Goal: Task Accomplishment & Management: Manage account settings

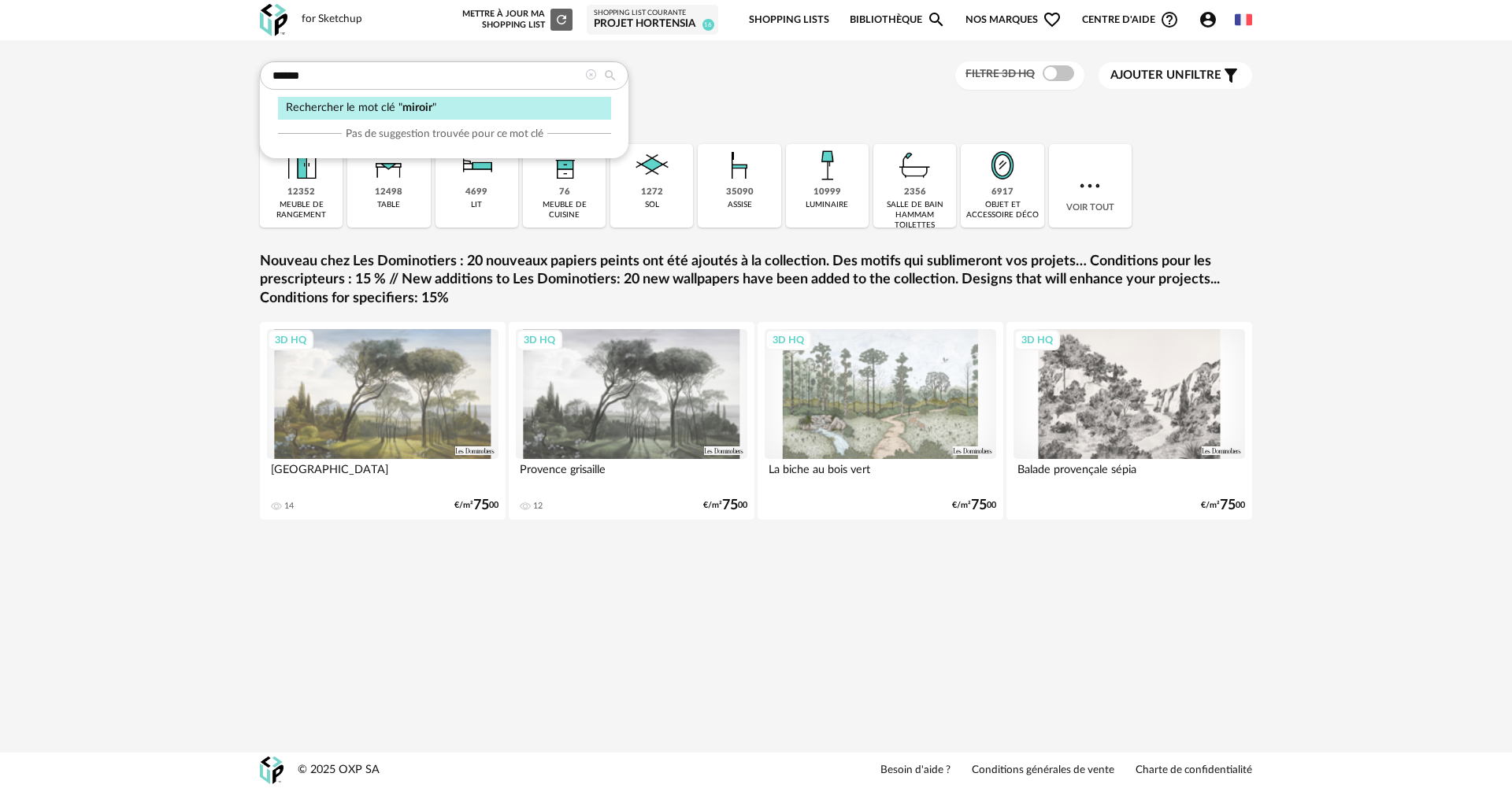
type input "******"
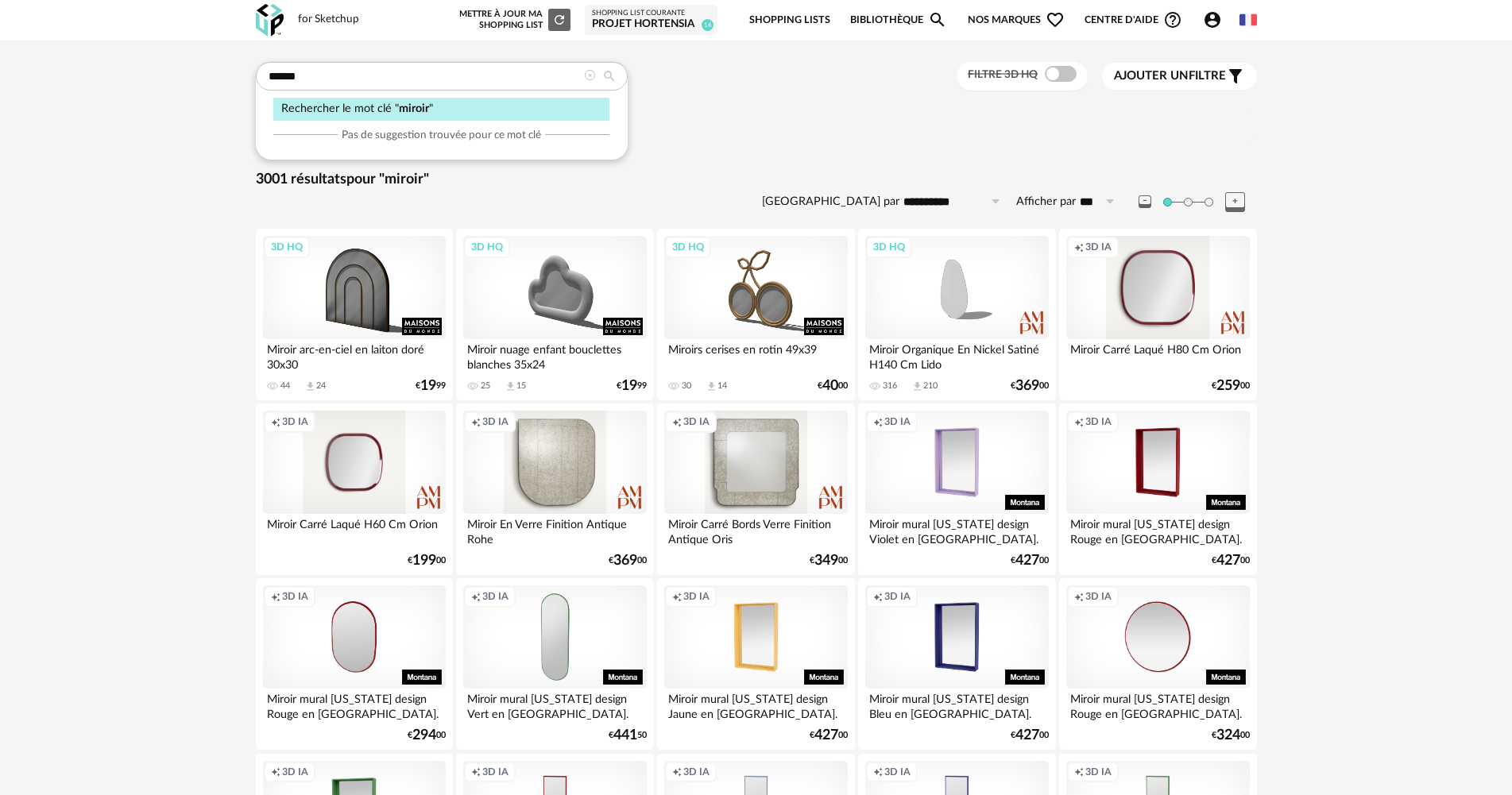
click at [674, 24] on div "Projet Hortensia" at bounding box center [651, 25] width 118 height 15
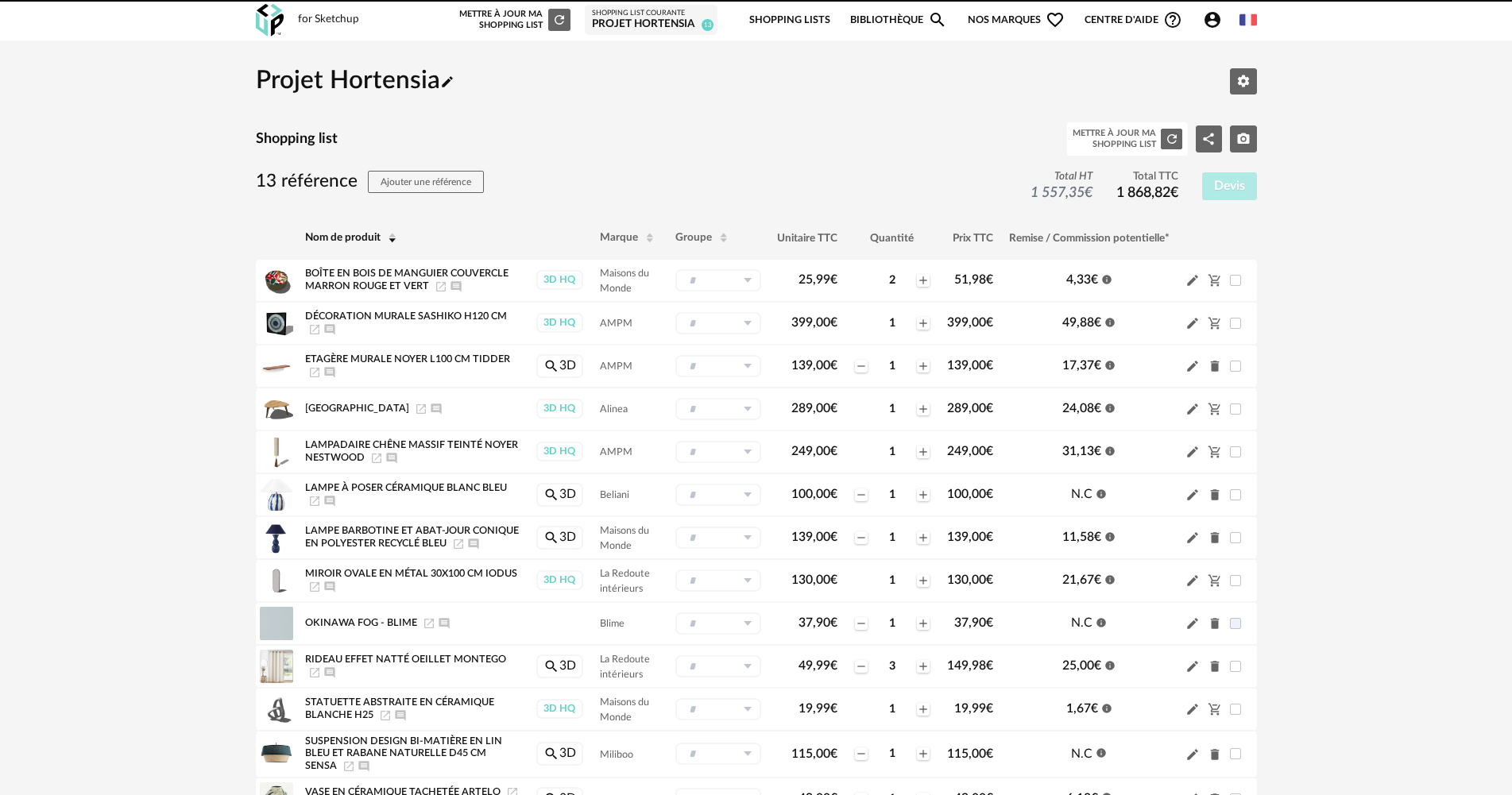
click at [675, 23] on div "Projet Hortensia" at bounding box center [651, 25] width 118 height 15
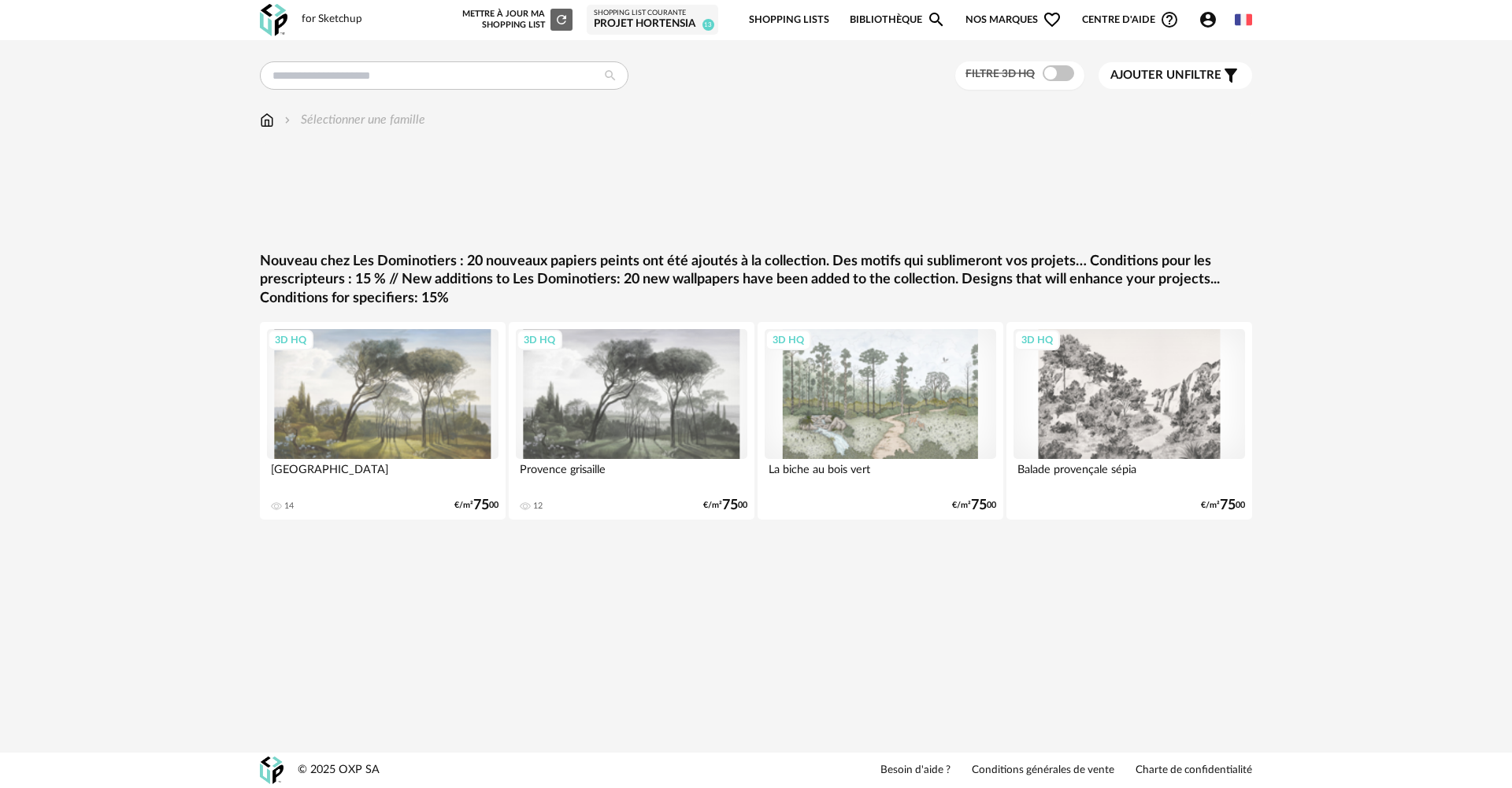
drag, startPoint x: 568, startPoint y: 14, endPoint x: 567, endPoint y: 23, distance: 9.1
click at [561, 26] on icon "Refresh icon" at bounding box center [561, 20] width 14 height 14
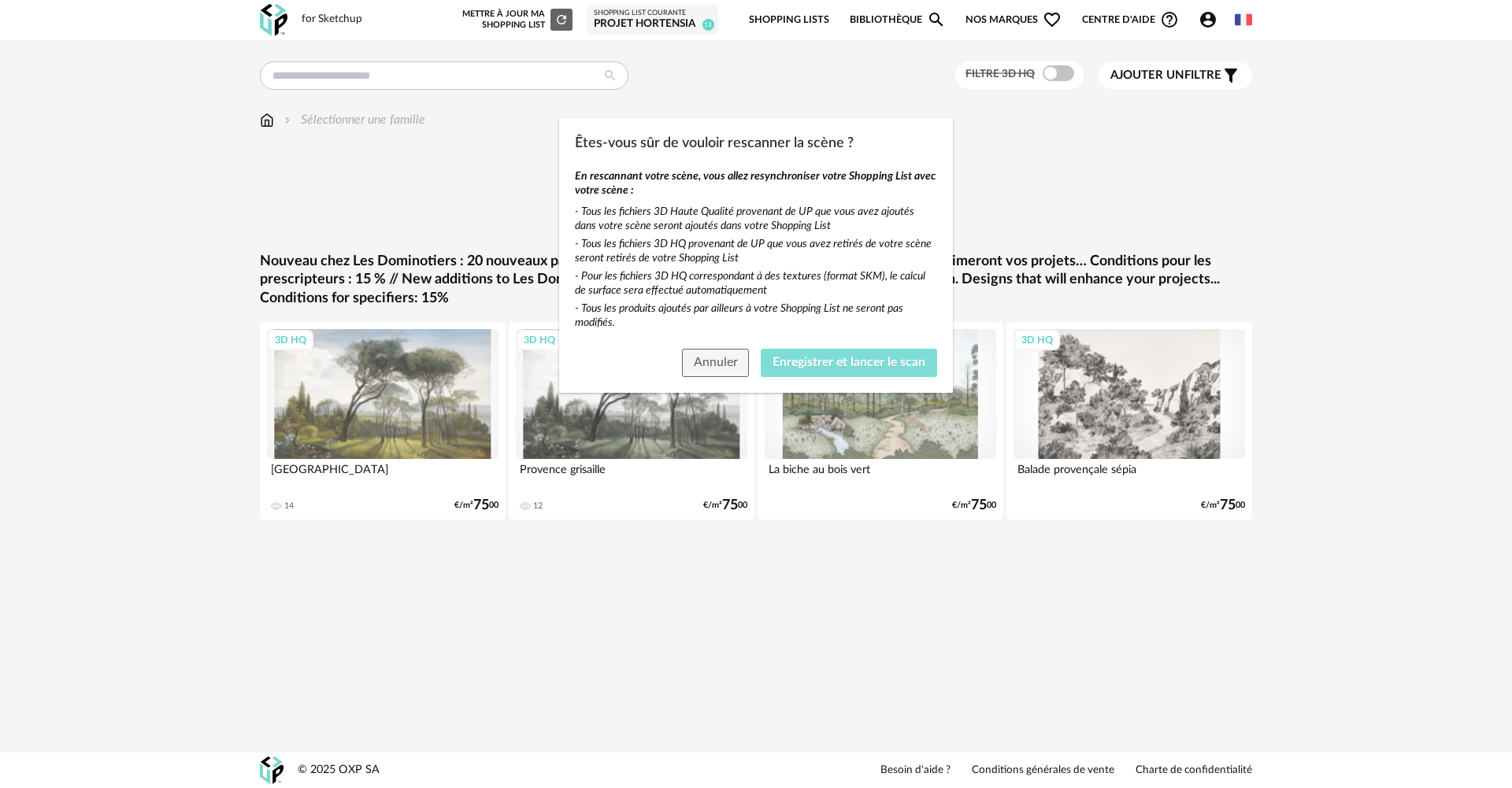
click at [806, 364] on span "Enregistrer et lancer le scan" at bounding box center [849, 363] width 153 height 13
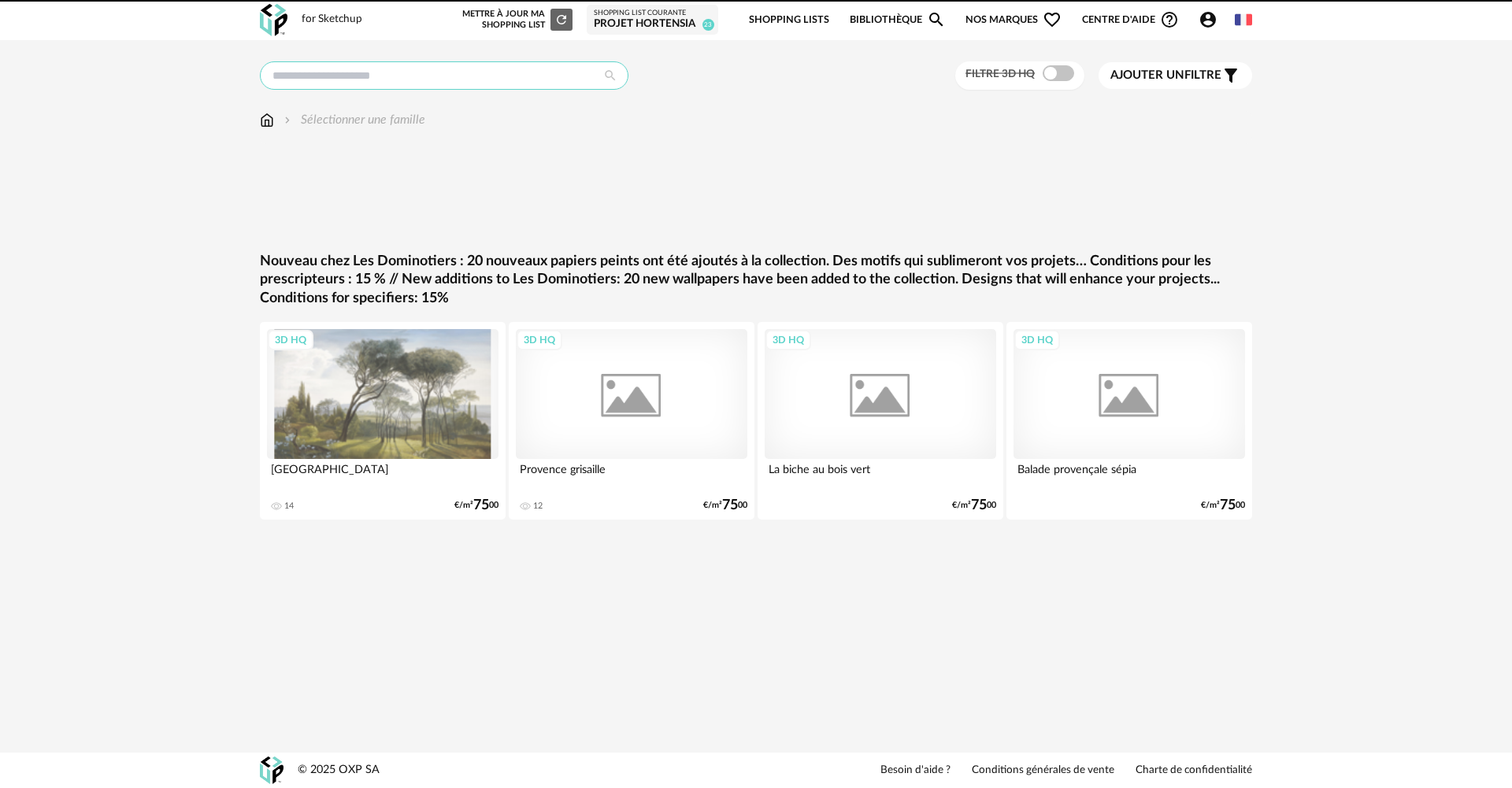
click at [415, 79] on input "text" at bounding box center [444, 75] width 368 height 28
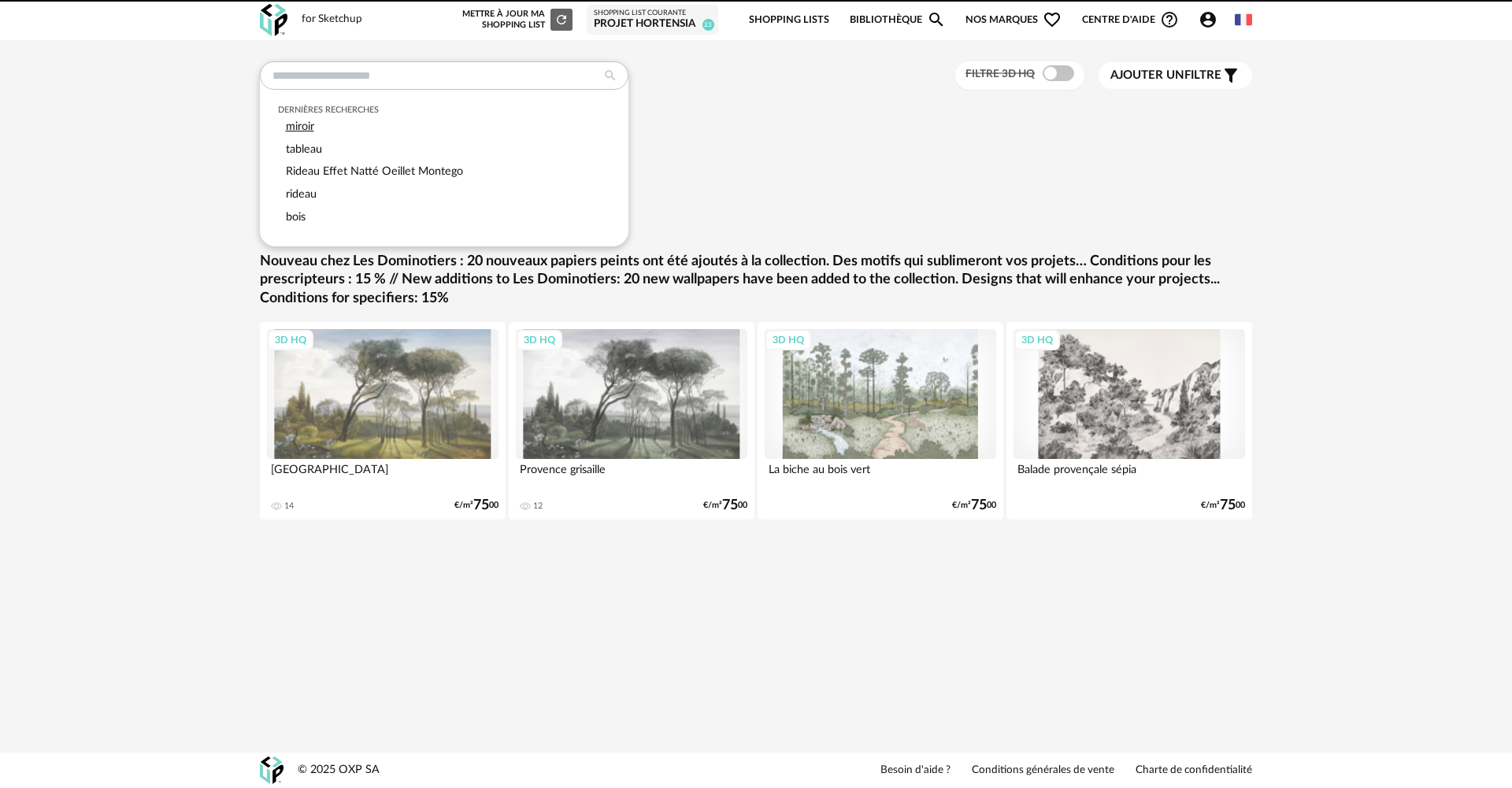
click at [385, 131] on div "miroir" at bounding box center [445, 127] width 333 height 23
type input "******"
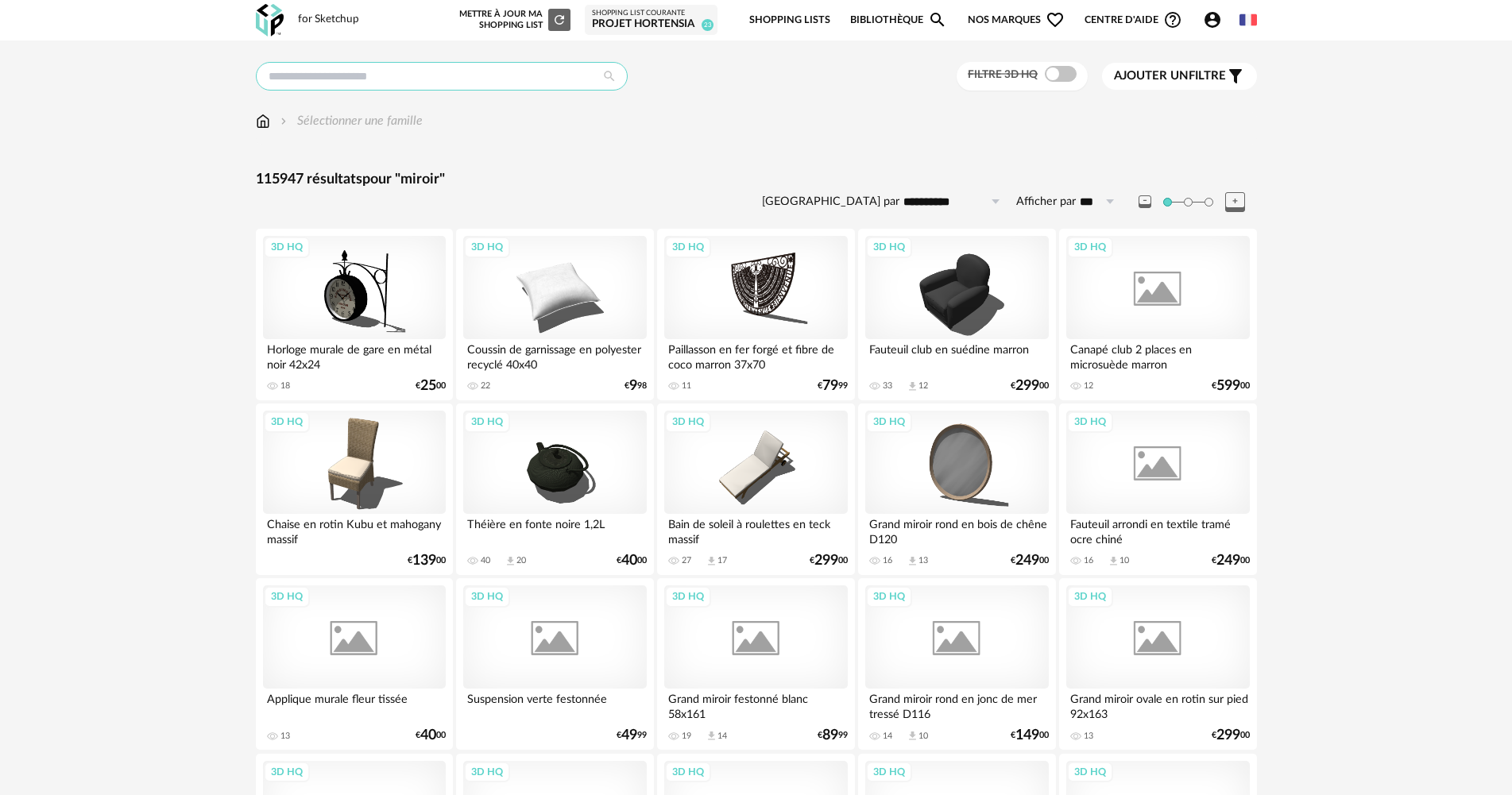
type input "******"
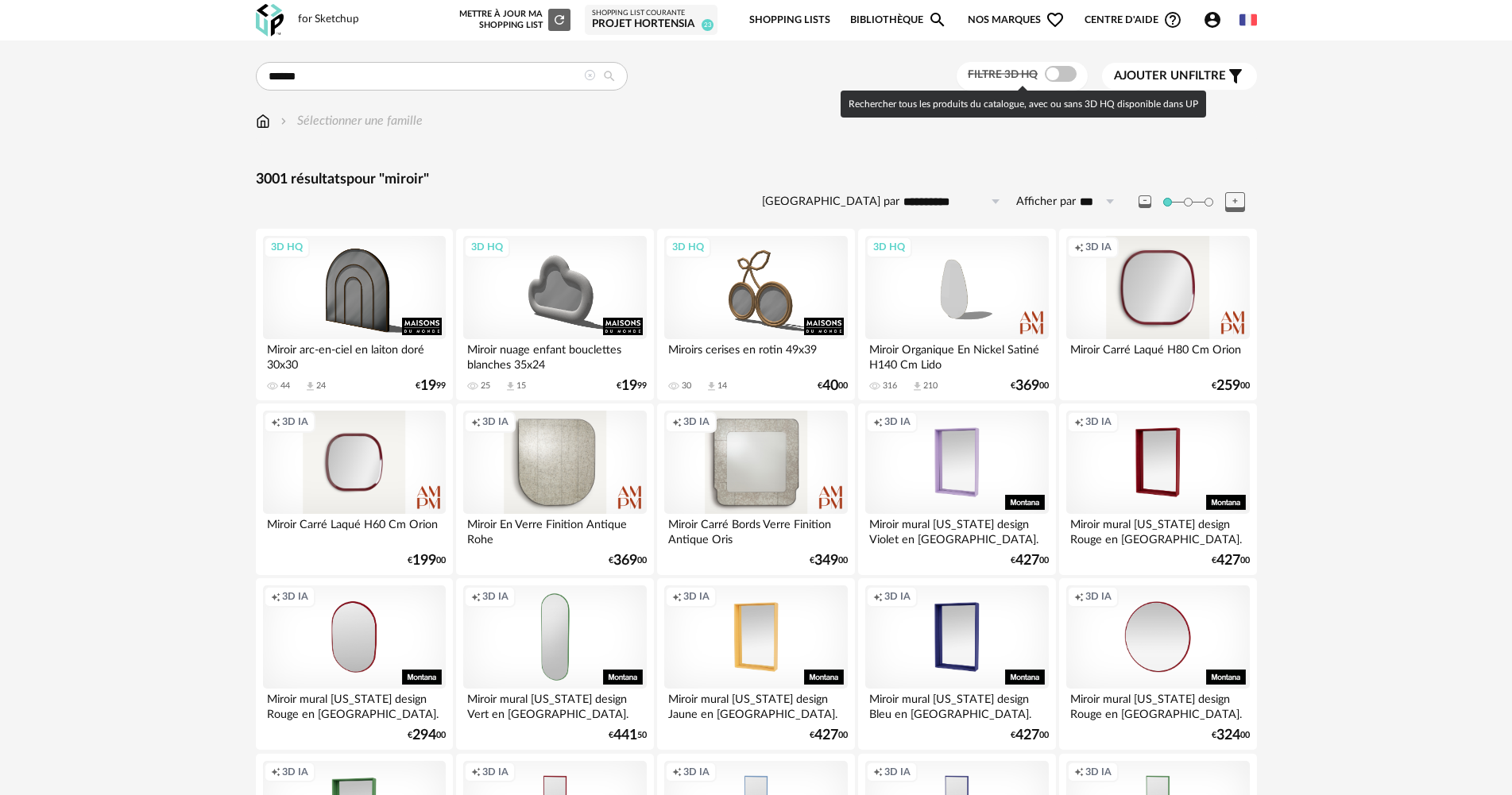
click at [1046, 75] on span at bounding box center [1061, 74] width 32 height 16
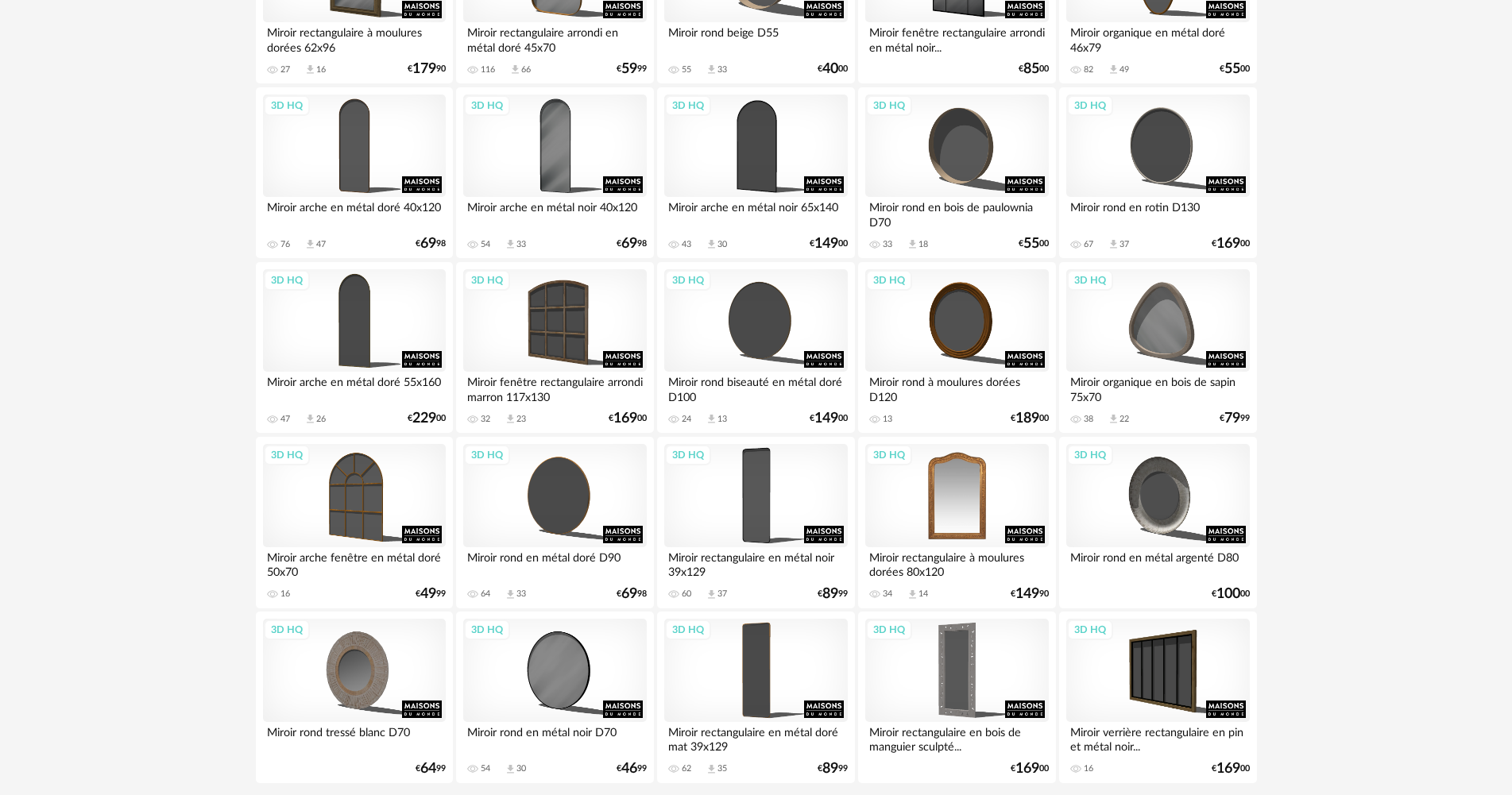
scroll to position [3034, 0]
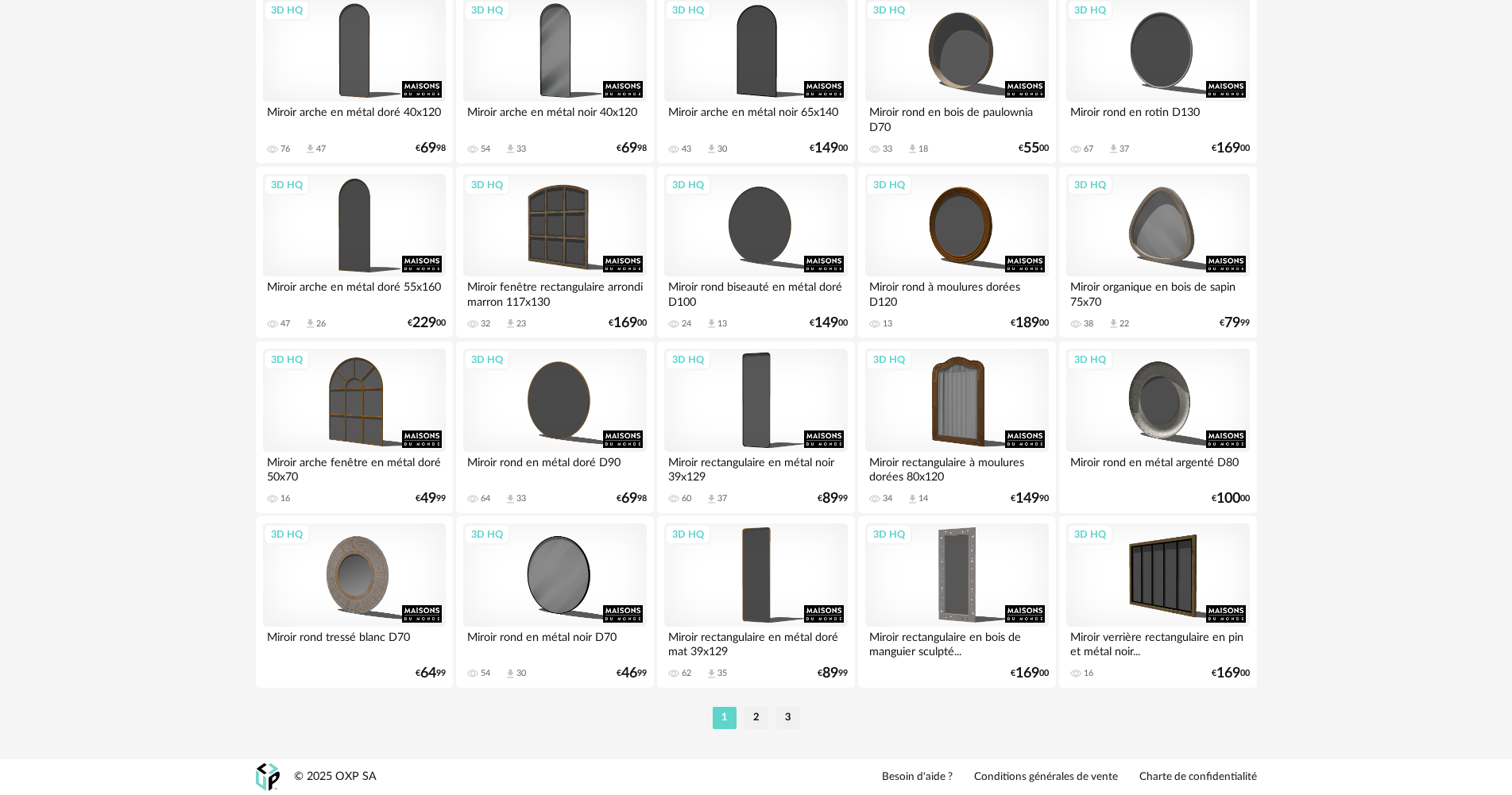
click at [749, 720] on li "2" at bounding box center [756, 717] width 24 height 22
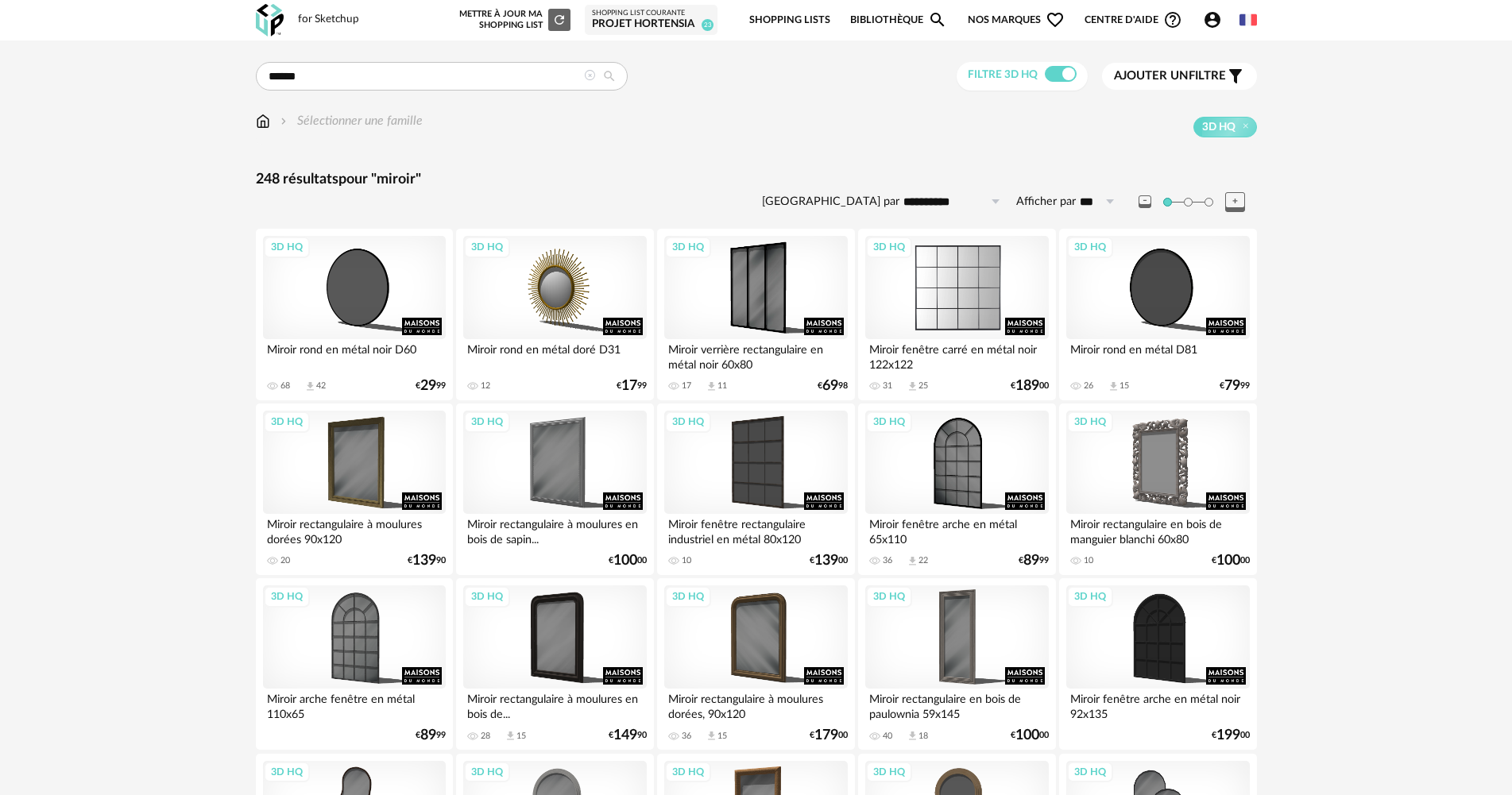
click at [986, 302] on div "3D HQ" at bounding box center [956, 287] width 183 height 103
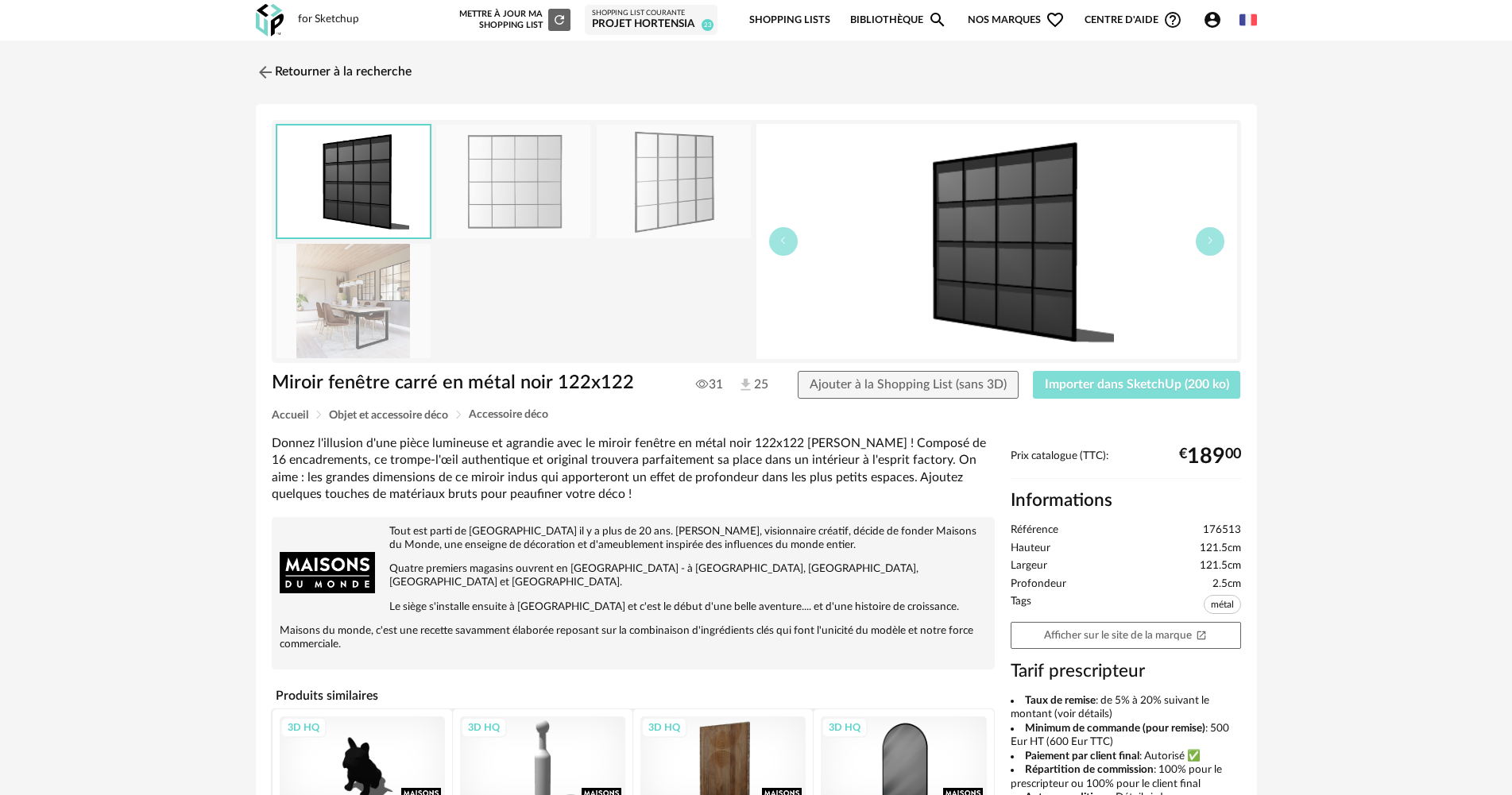
click at [1096, 376] on button "Importer dans SketchUp (200 ko)" at bounding box center [1137, 385] width 209 height 28
click at [341, 72] on link "Retourner à la recherche" at bounding box center [330, 72] width 156 height 35
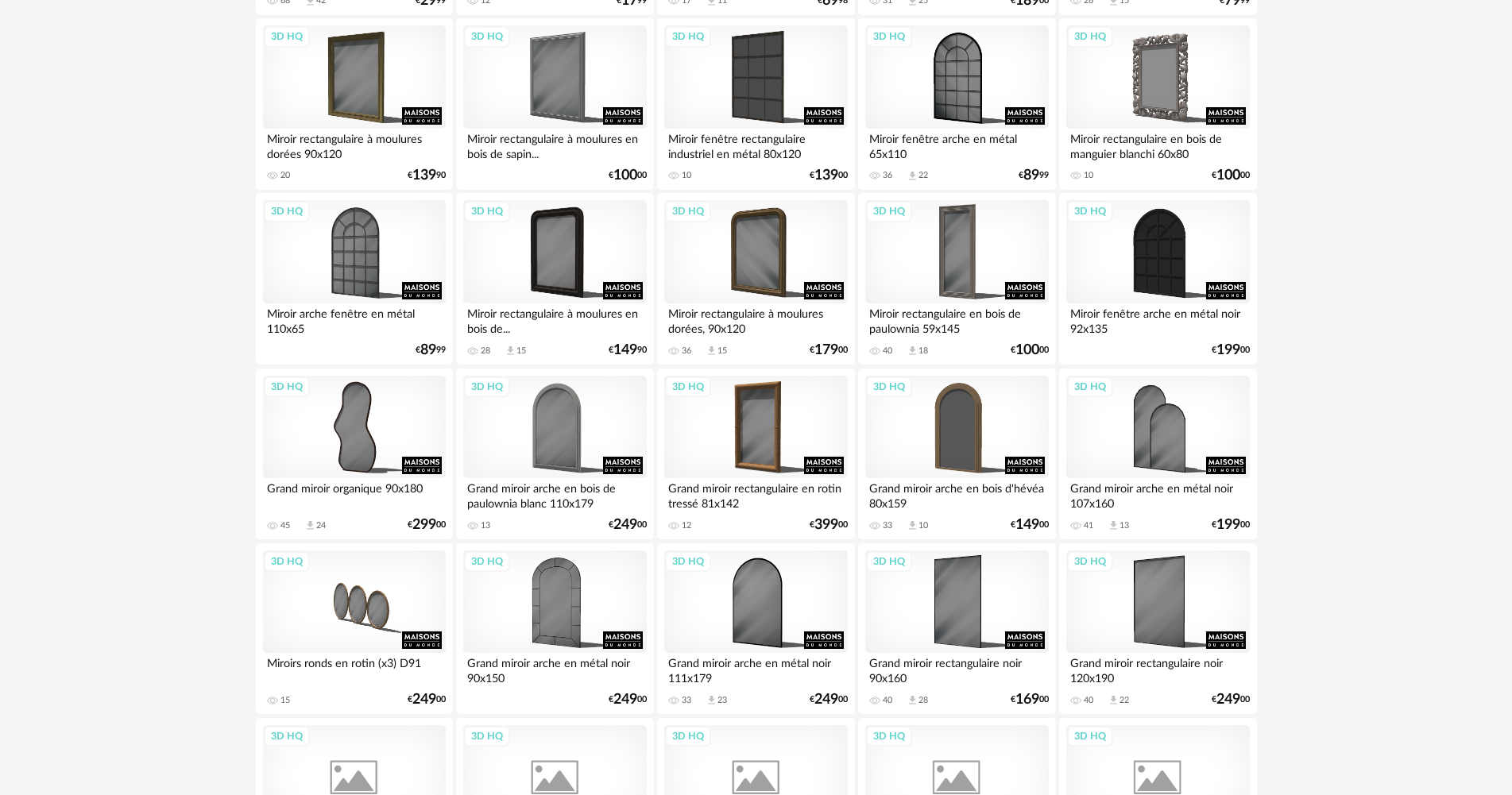
scroll to position [398, 0]
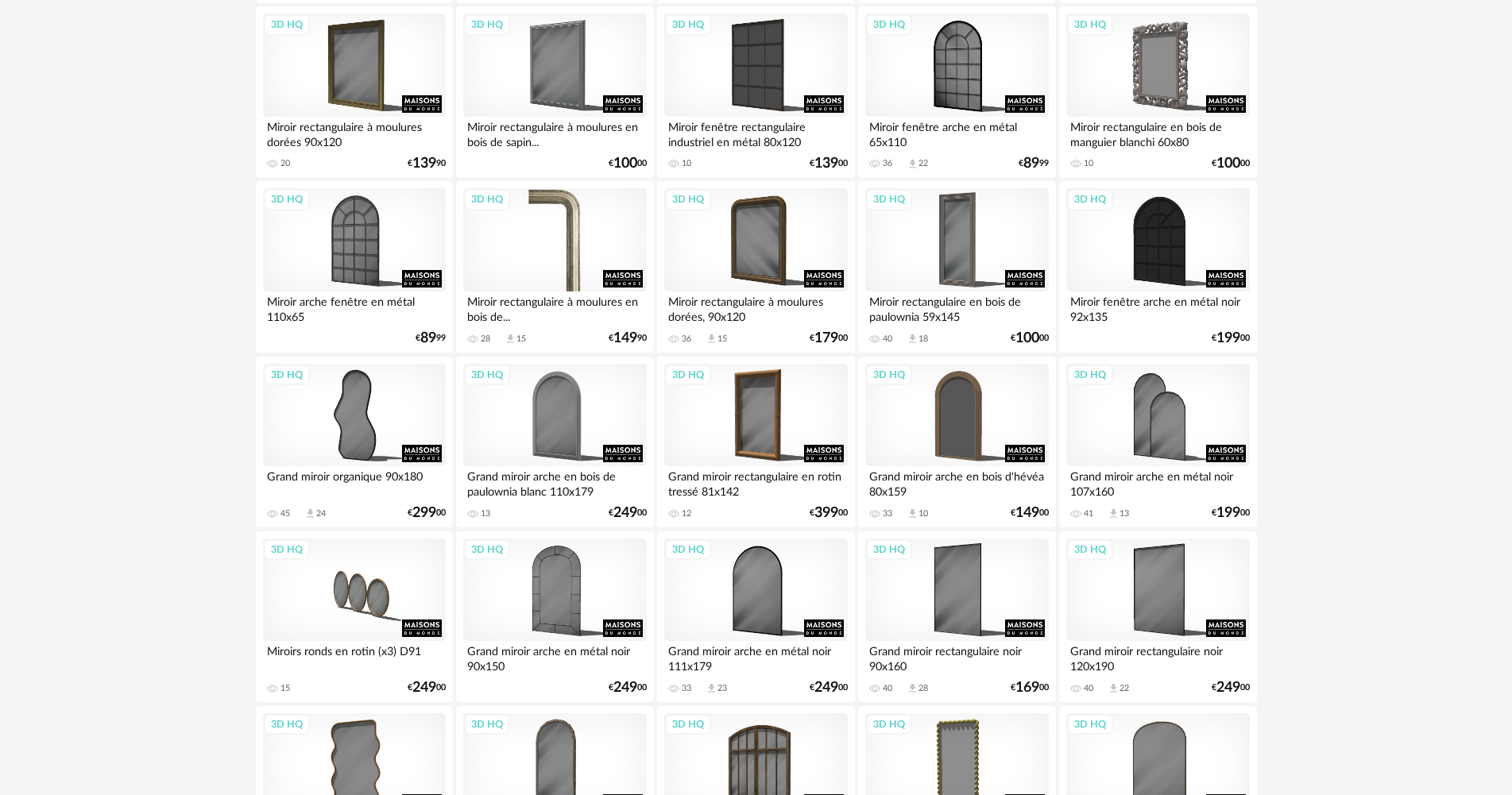
click at [541, 261] on div "3D HQ" at bounding box center [554, 239] width 183 height 103
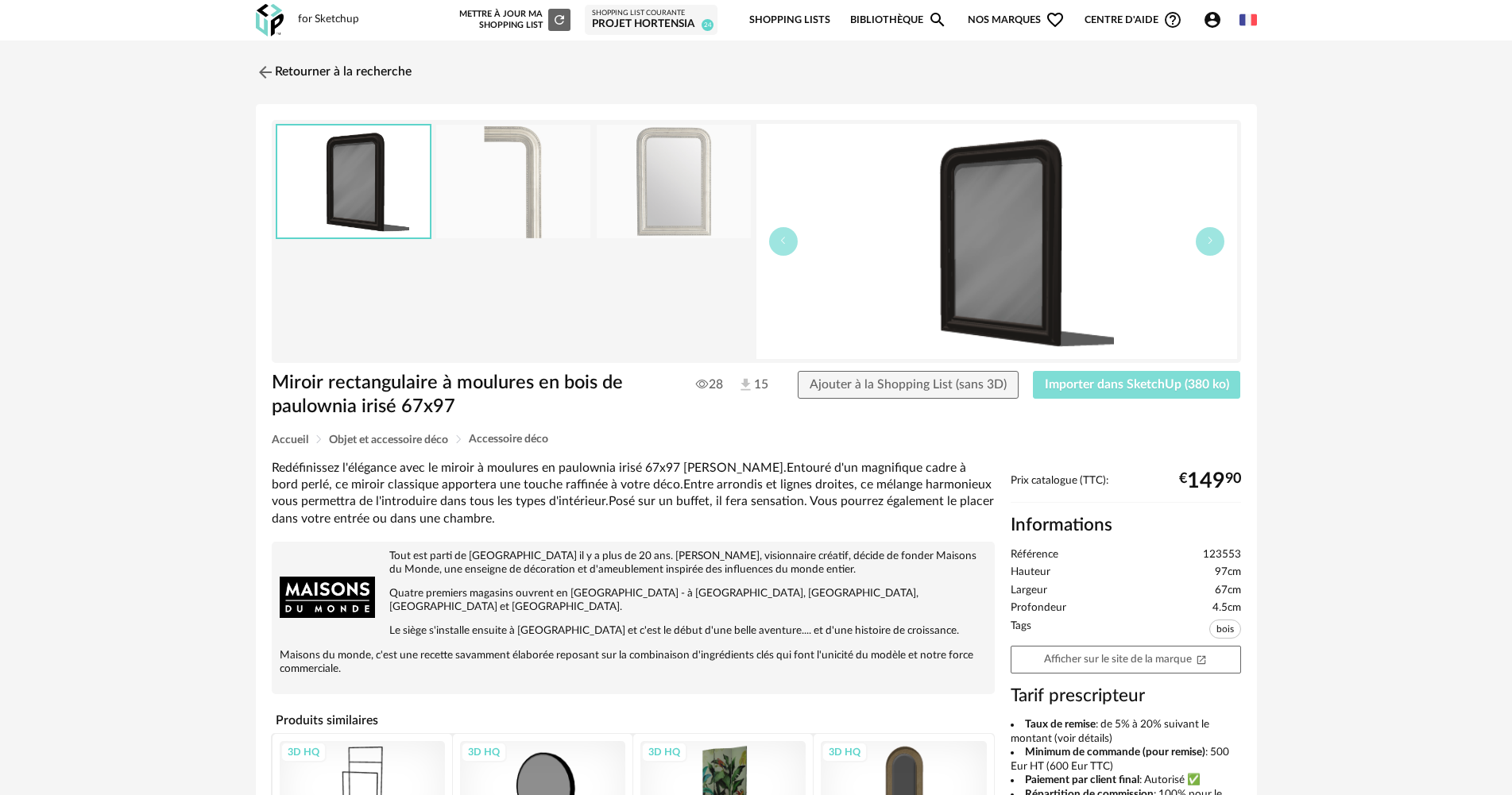
click at [1105, 382] on span "Importer dans SketchUp (380 ko)" at bounding box center [1137, 385] width 184 height 13
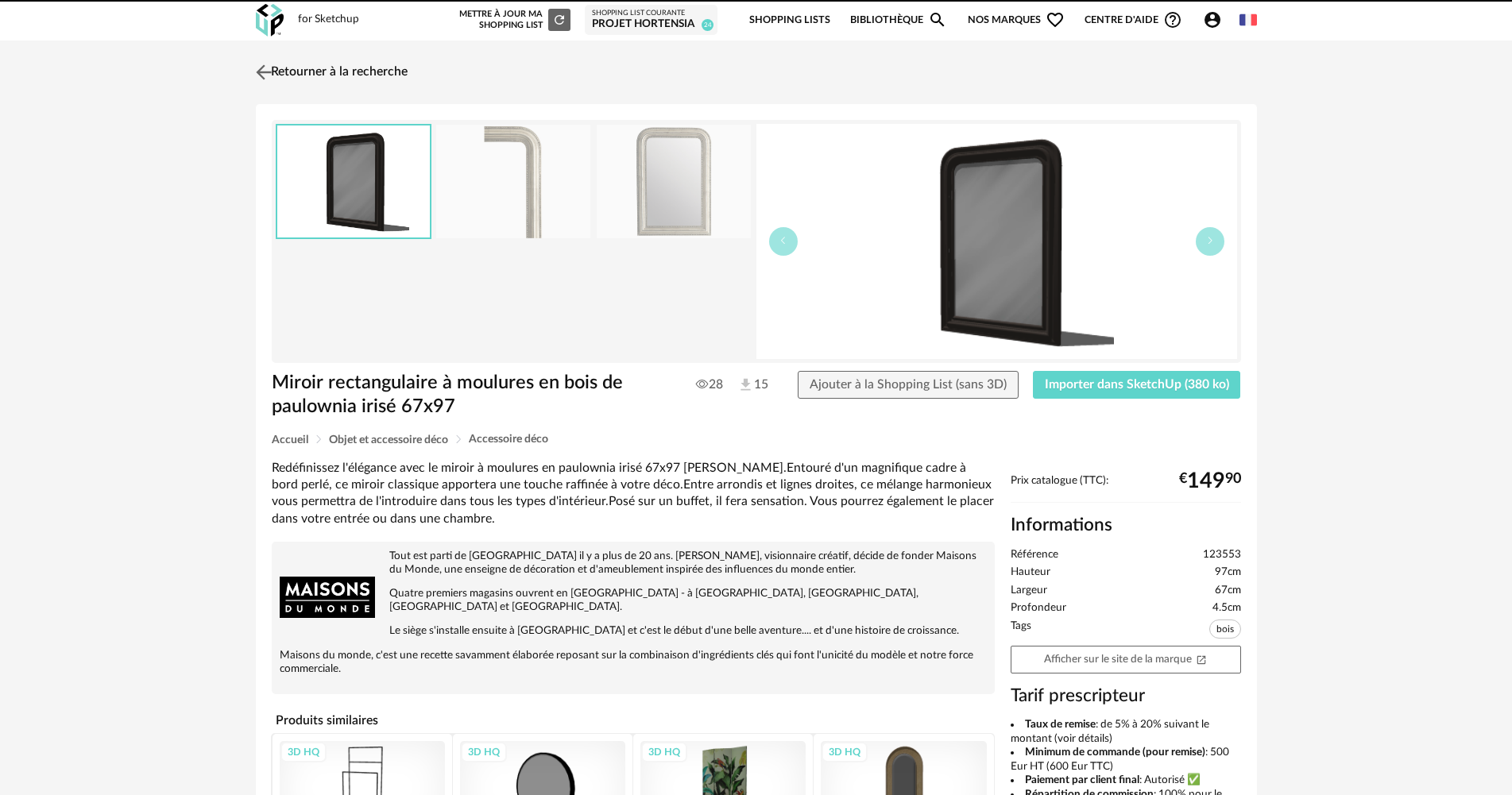
click at [313, 56] on link "Retourner à la recherche" at bounding box center [330, 72] width 156 height 35
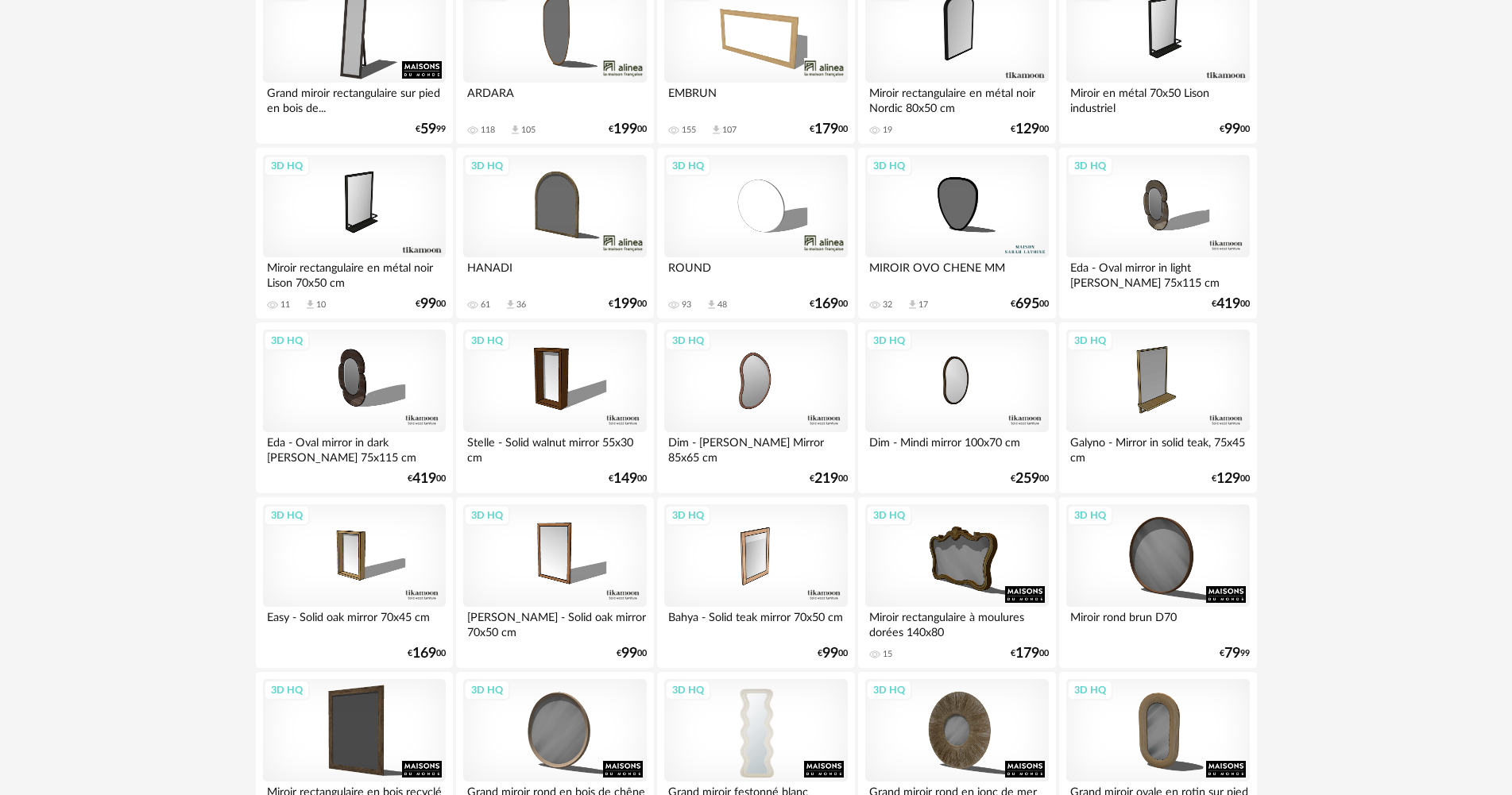
scroll to position [2780, 0]
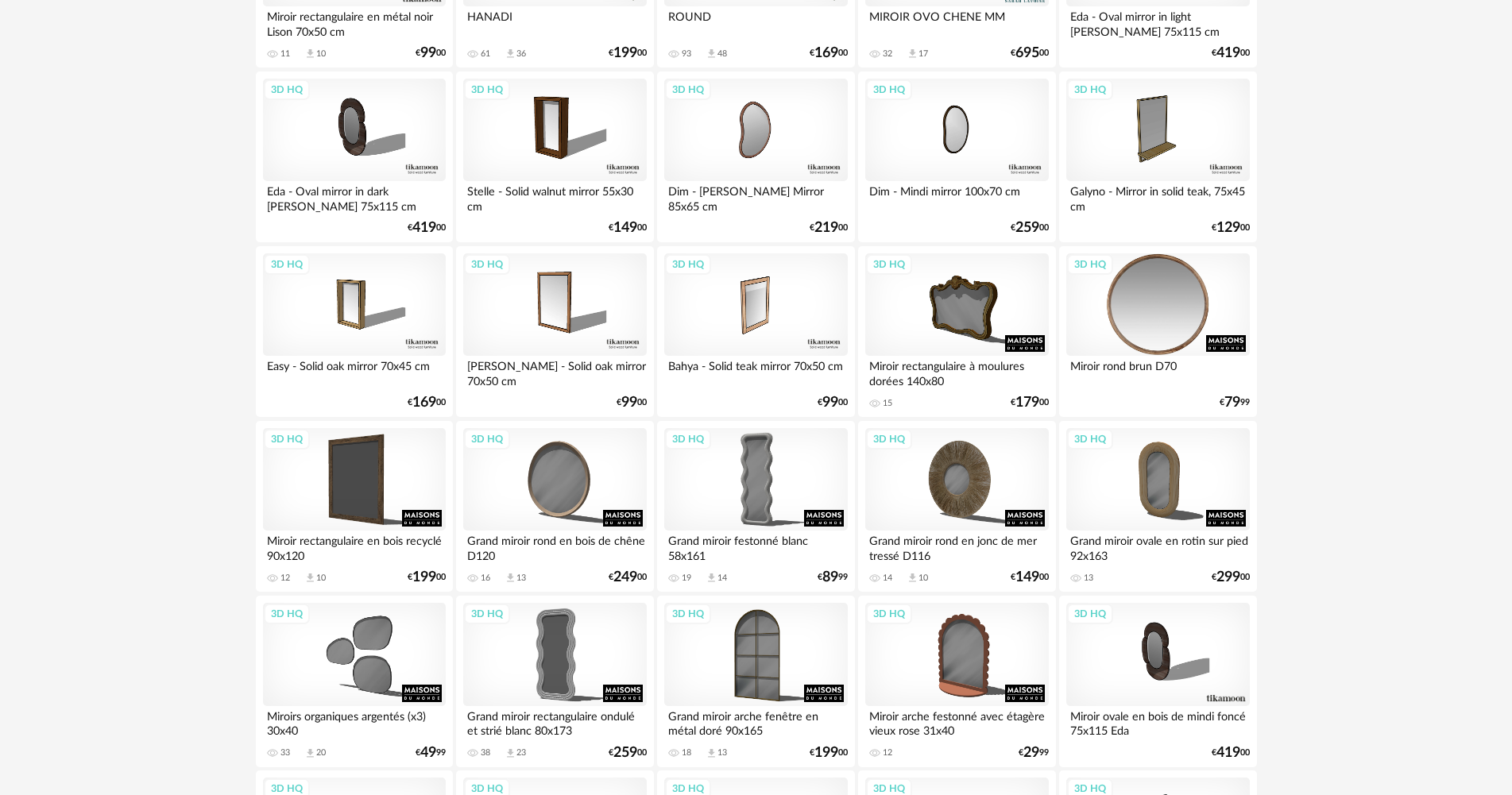
click at [1138, 326] on div "3D HQ" at bounding box center [1157, 304] width 183 height 103
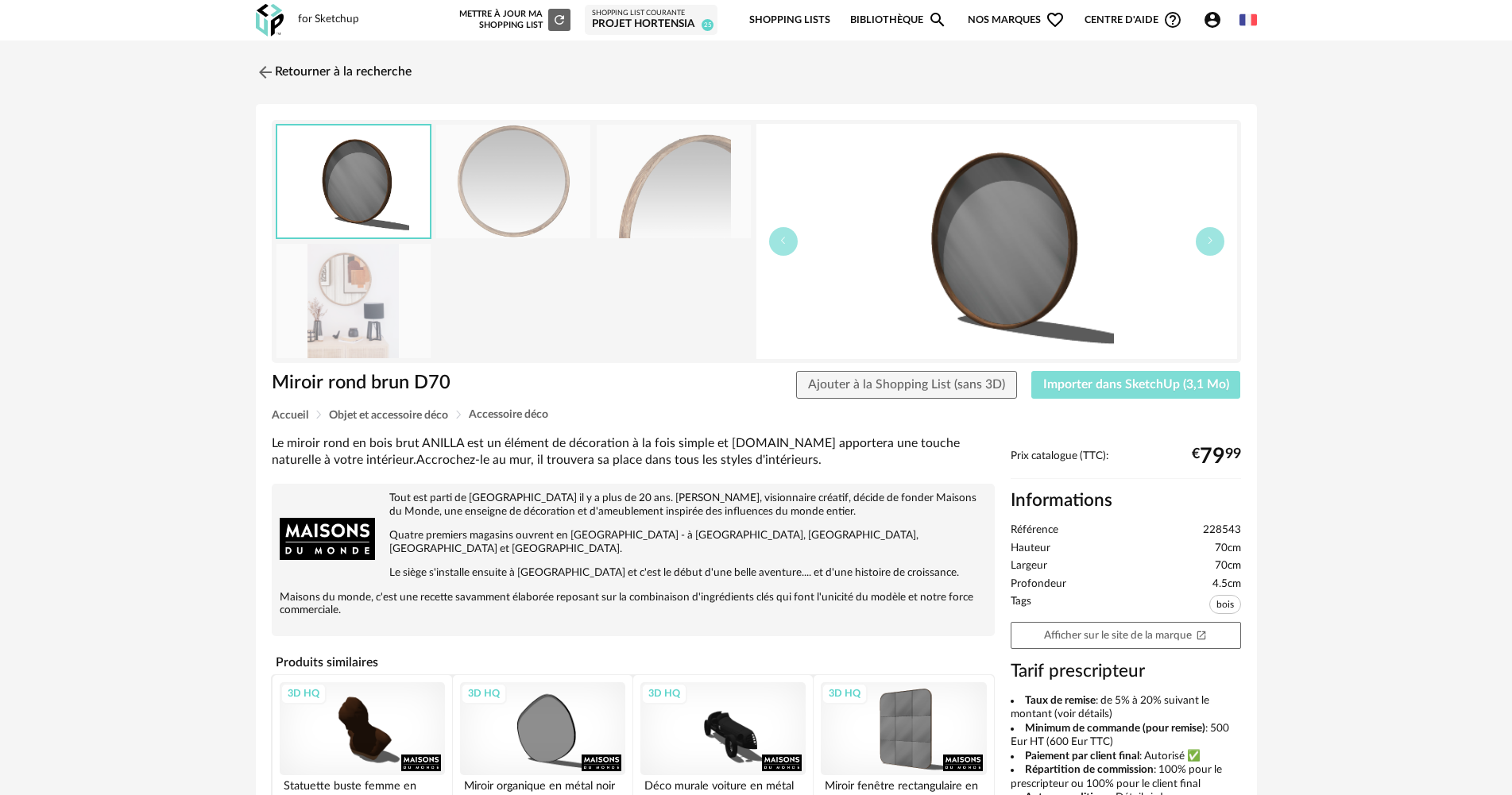
click at [1112, 385] on span "Importer dans SketchUp (3,1 Mo)" at bounding box center [1136, 385] width 186 height 13
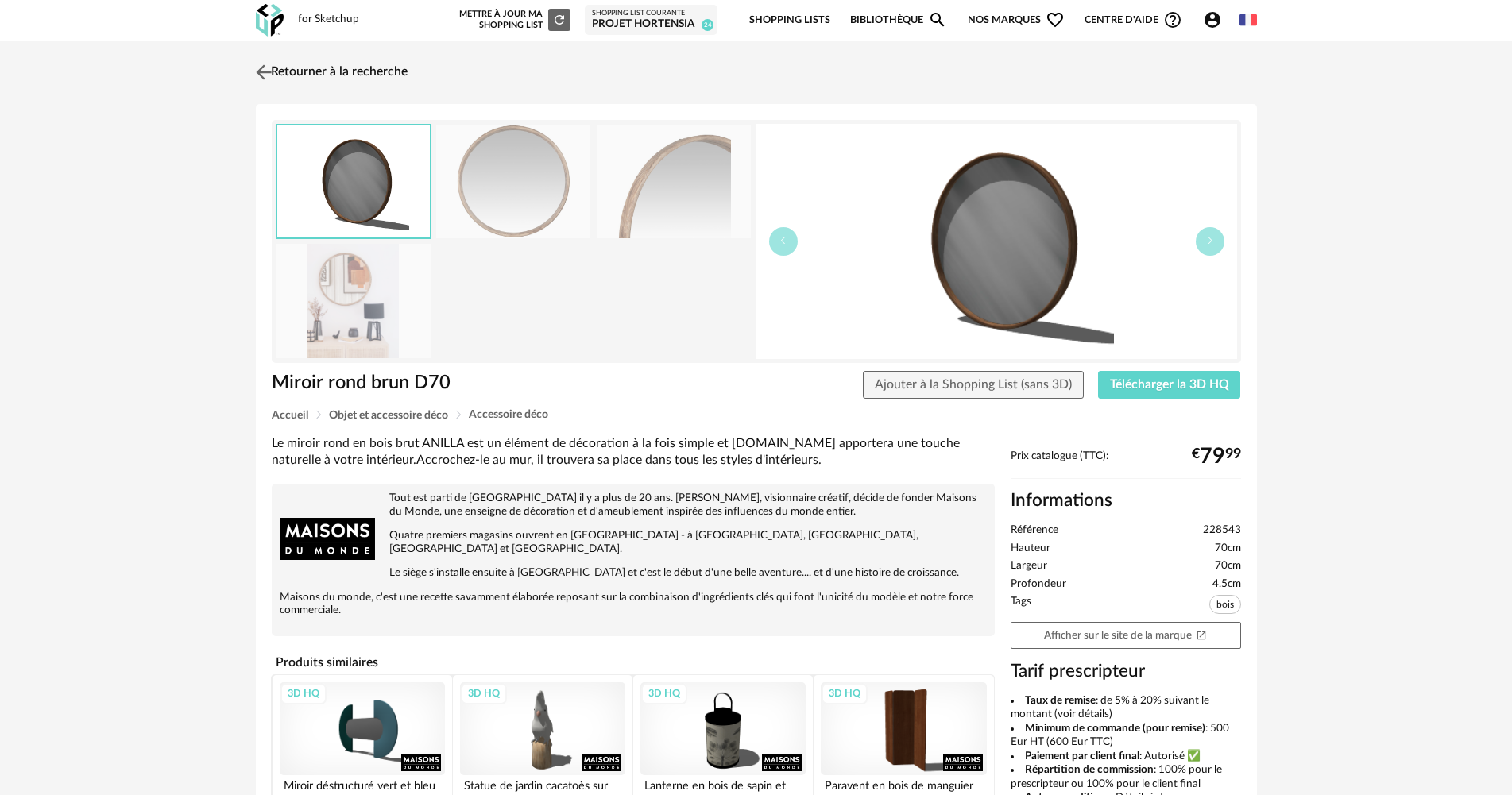
click at [385, 60] on link "Retourner à la recherche" at bounding box center [330, 72] width 156 height 35
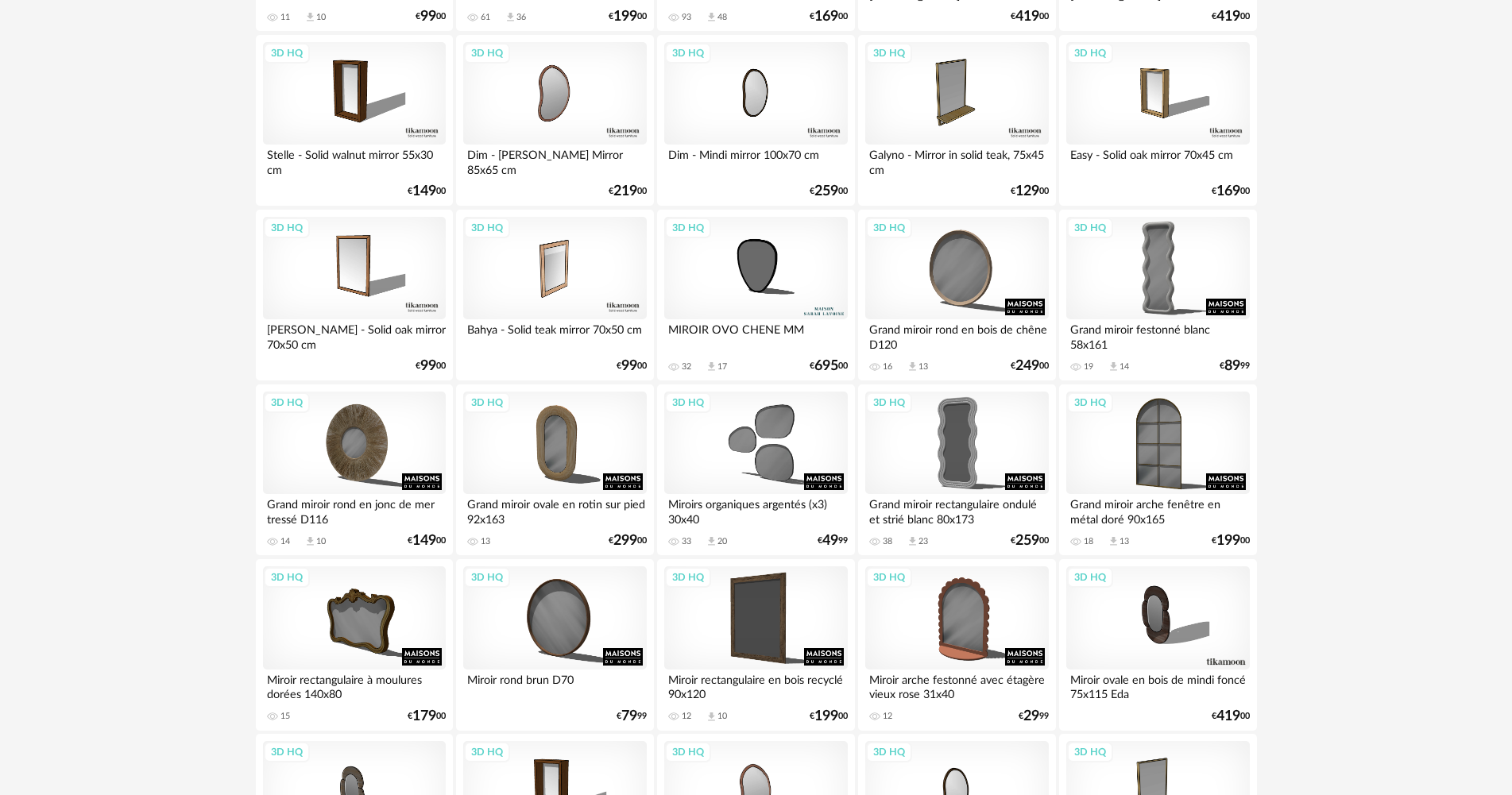
scroll to position [3034, 0]
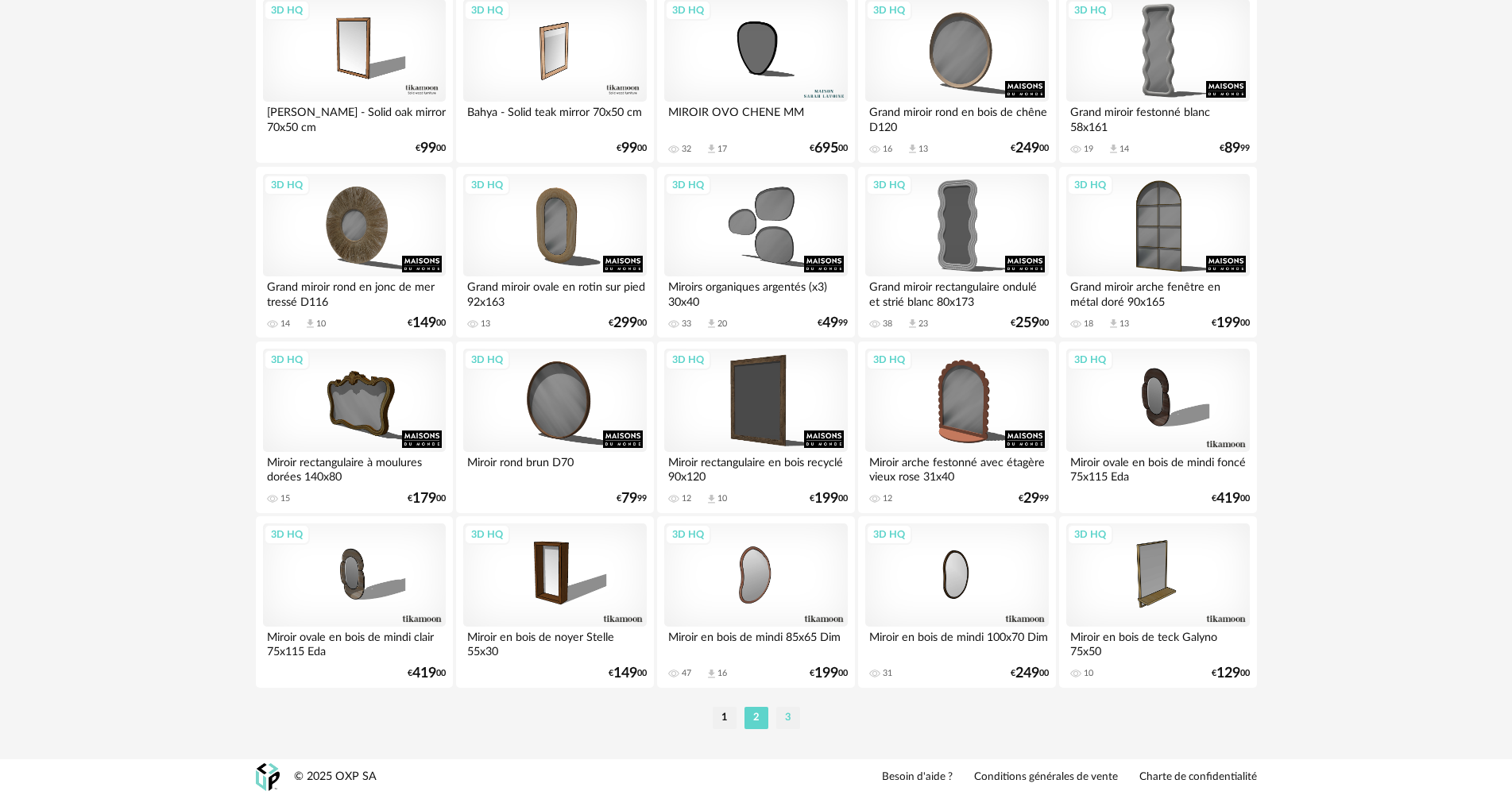
click at [786, 717] on li "3" at bounding box center [788, 717] width 24 height 22
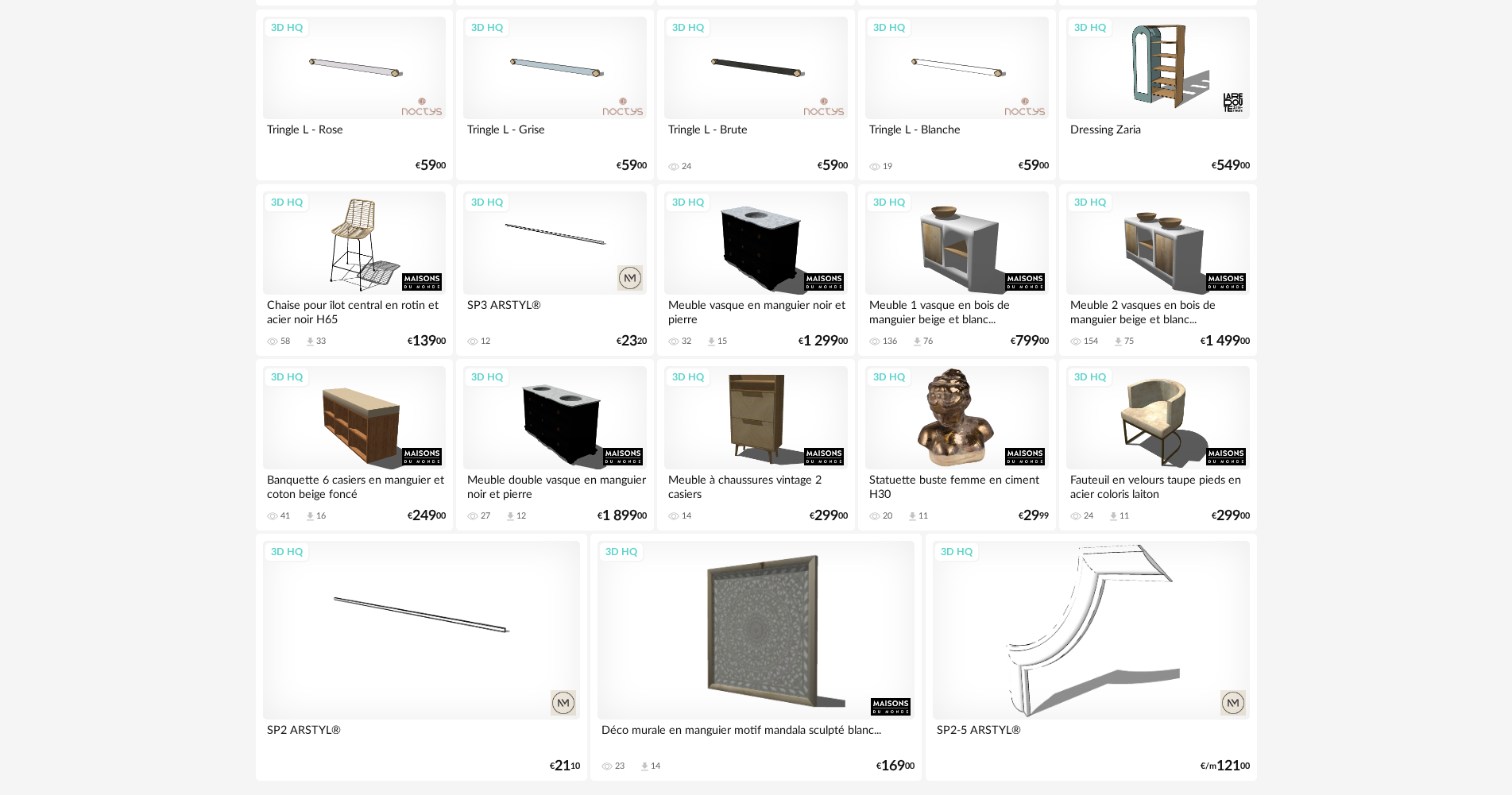
scroll to position [1361, 0]
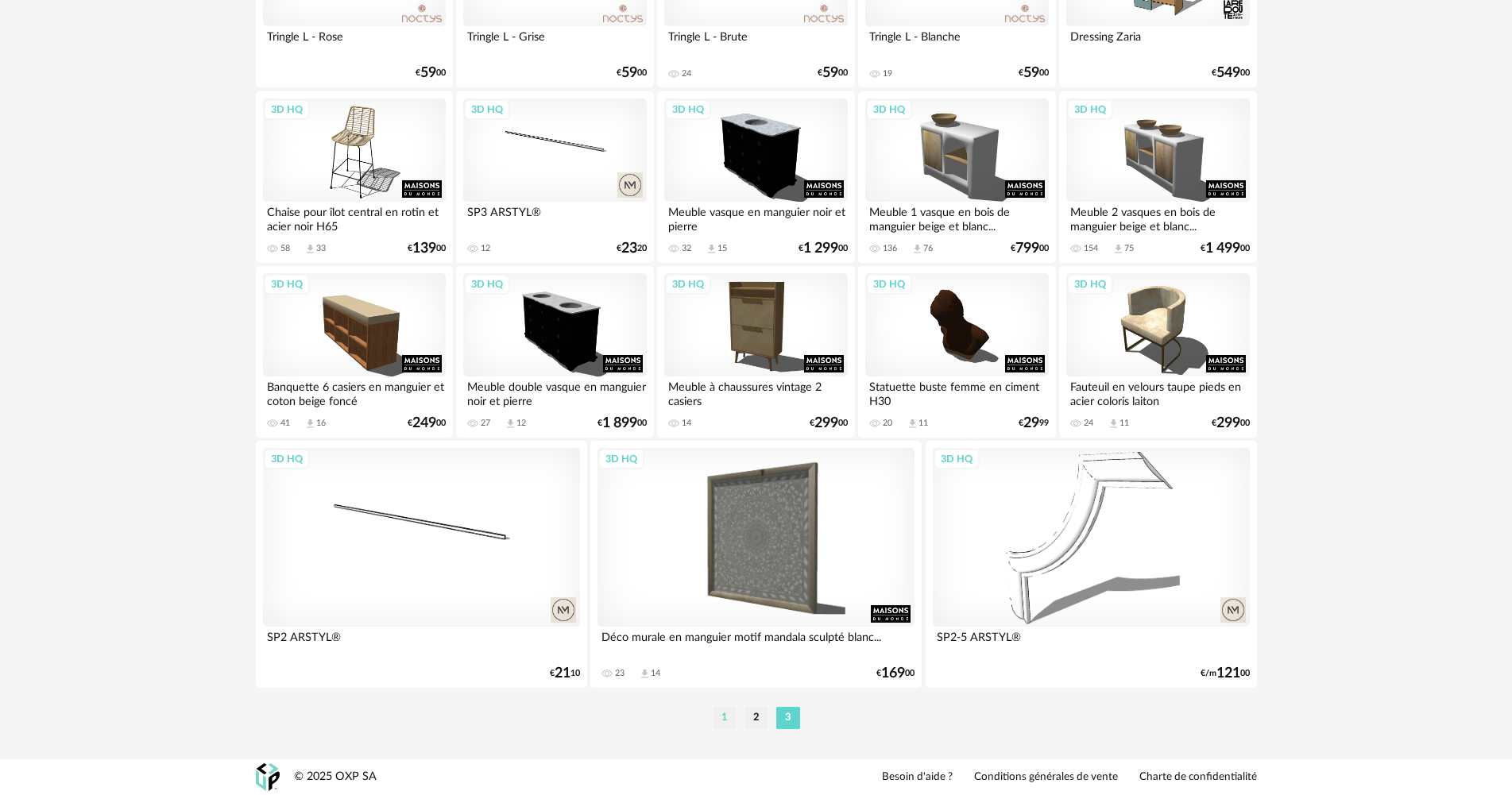
click at [726, 717] on li "1" at bounding box center [724, 717] width 24 height 22
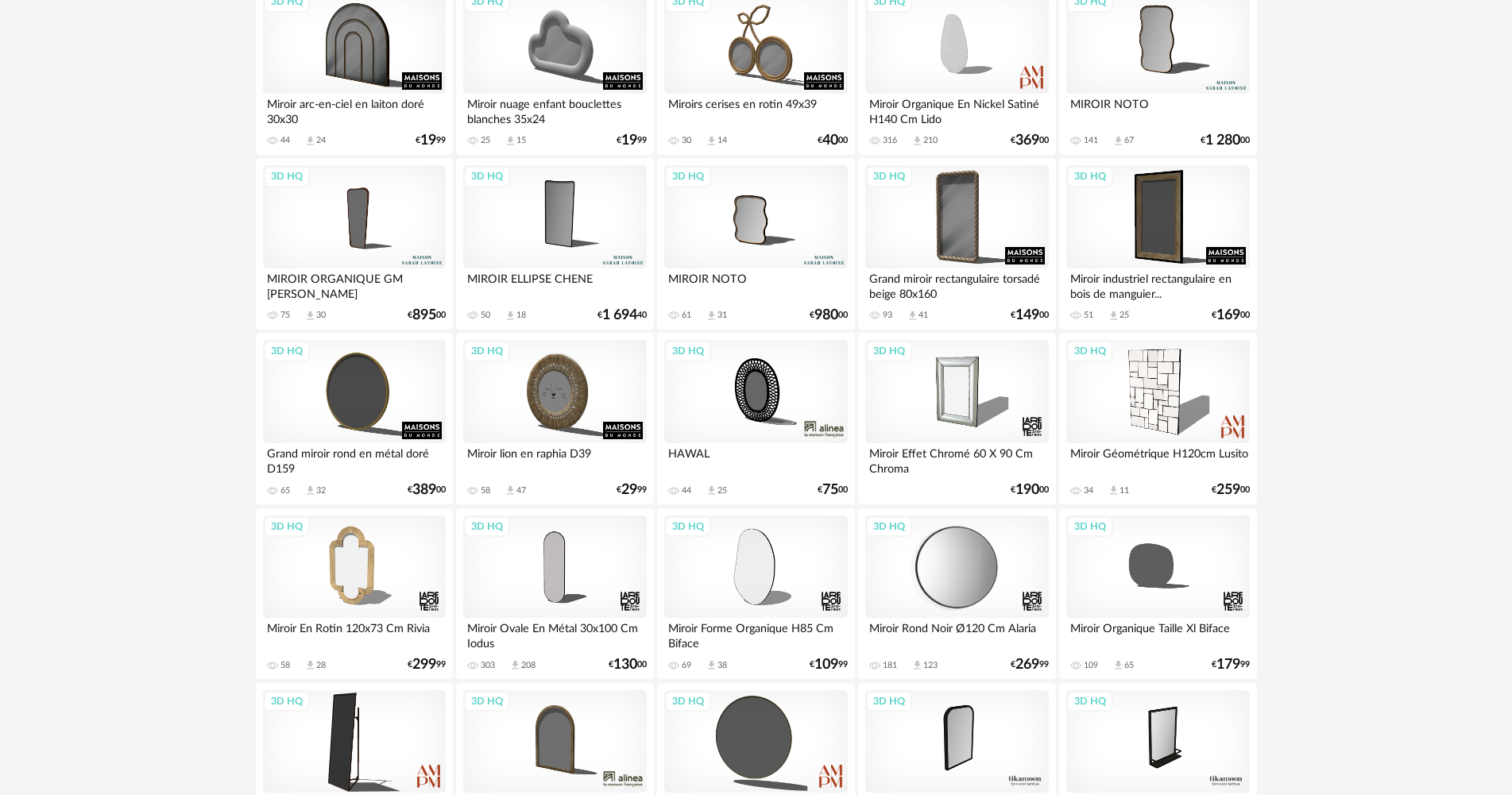
scroll to position [398, 0]
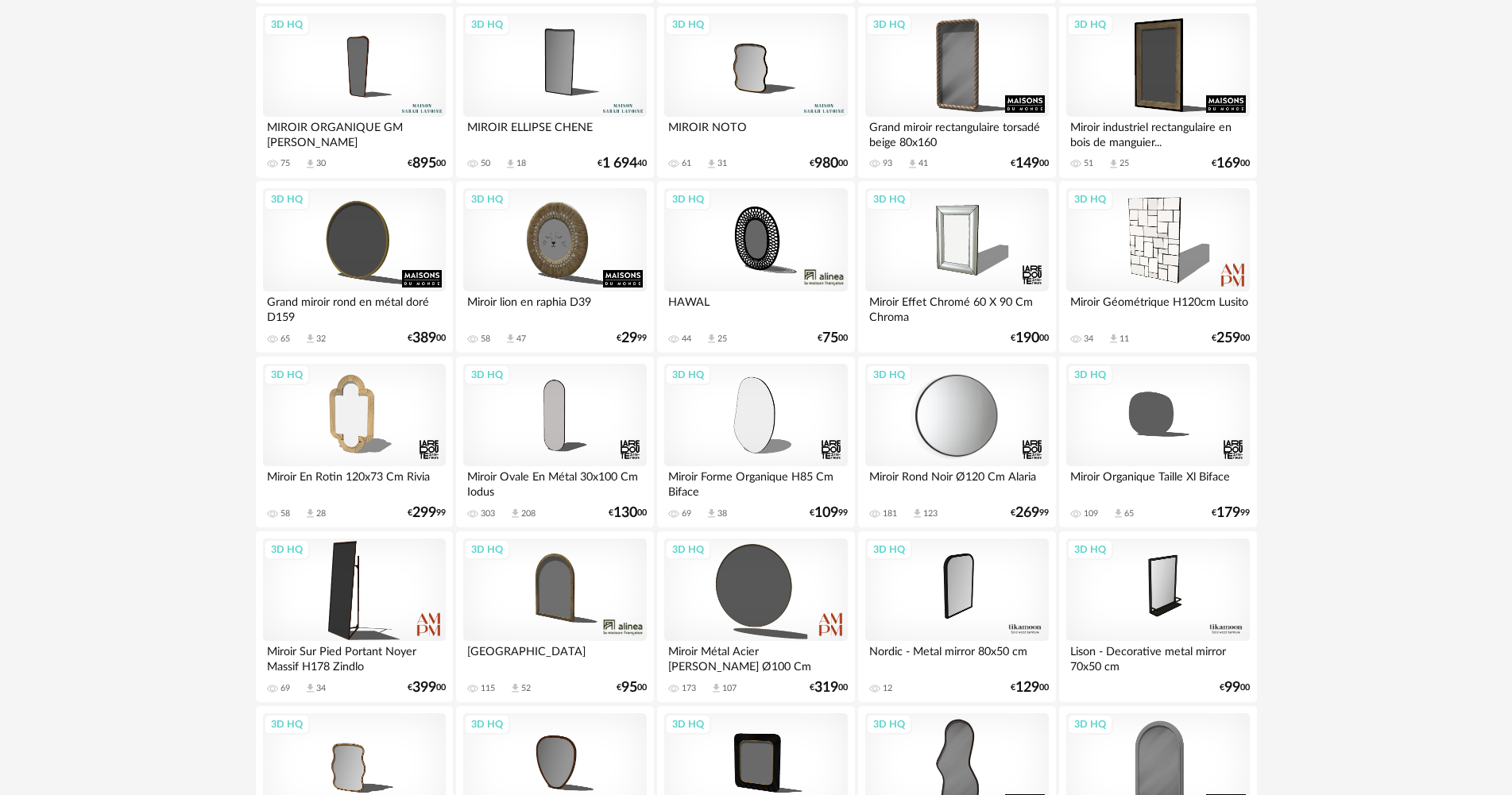
click at [955, 400] on div "3D HQ" at bounding box center [956, 415] width 183 height 103
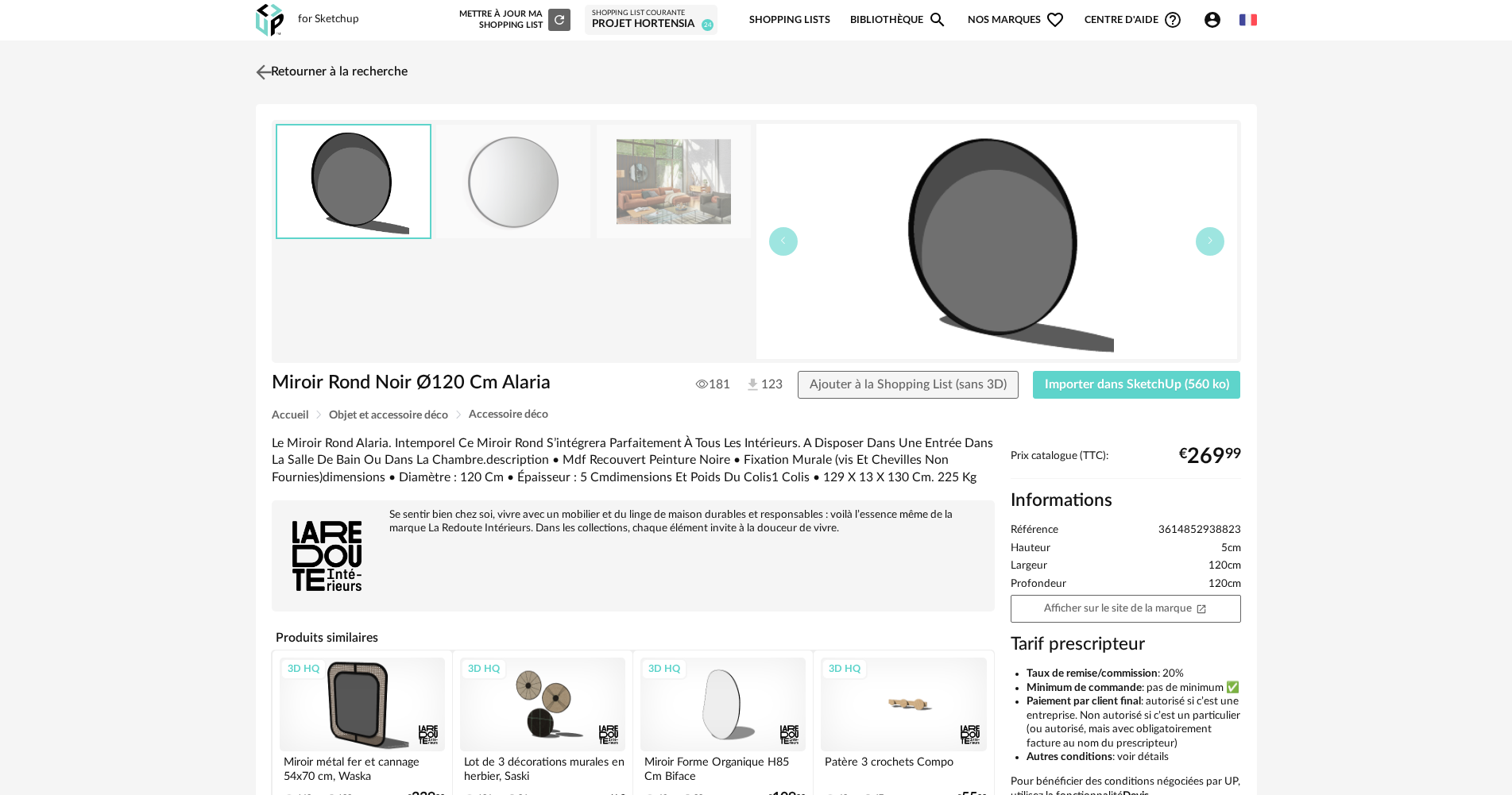
click at [363, 69] on link "Retourner à la recherche" at bounding box center [330, 72] width 156 height 35
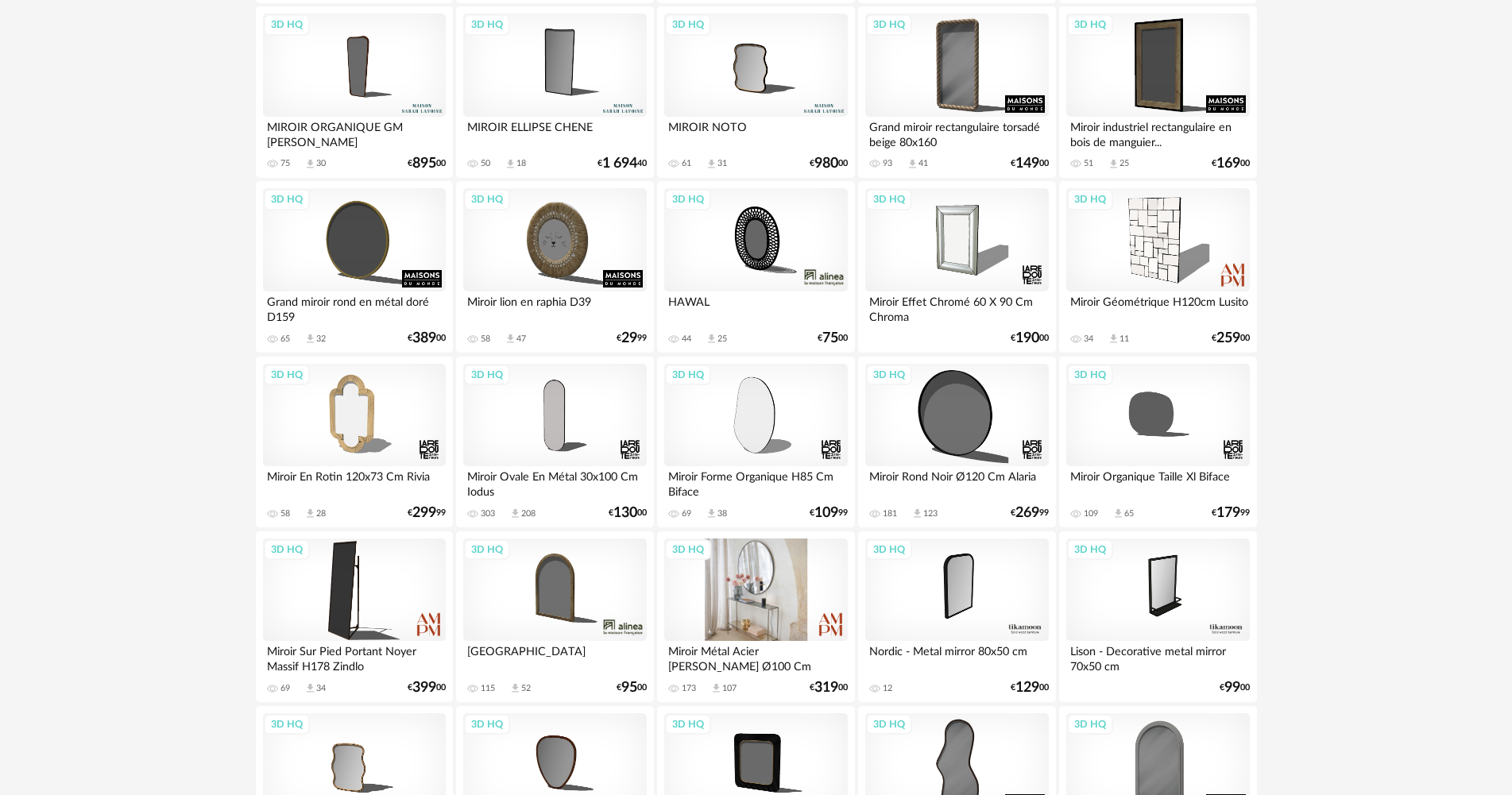
click at [723, 591] on div "3D HQ" at bounding box center [756, 590] width 183 height 103
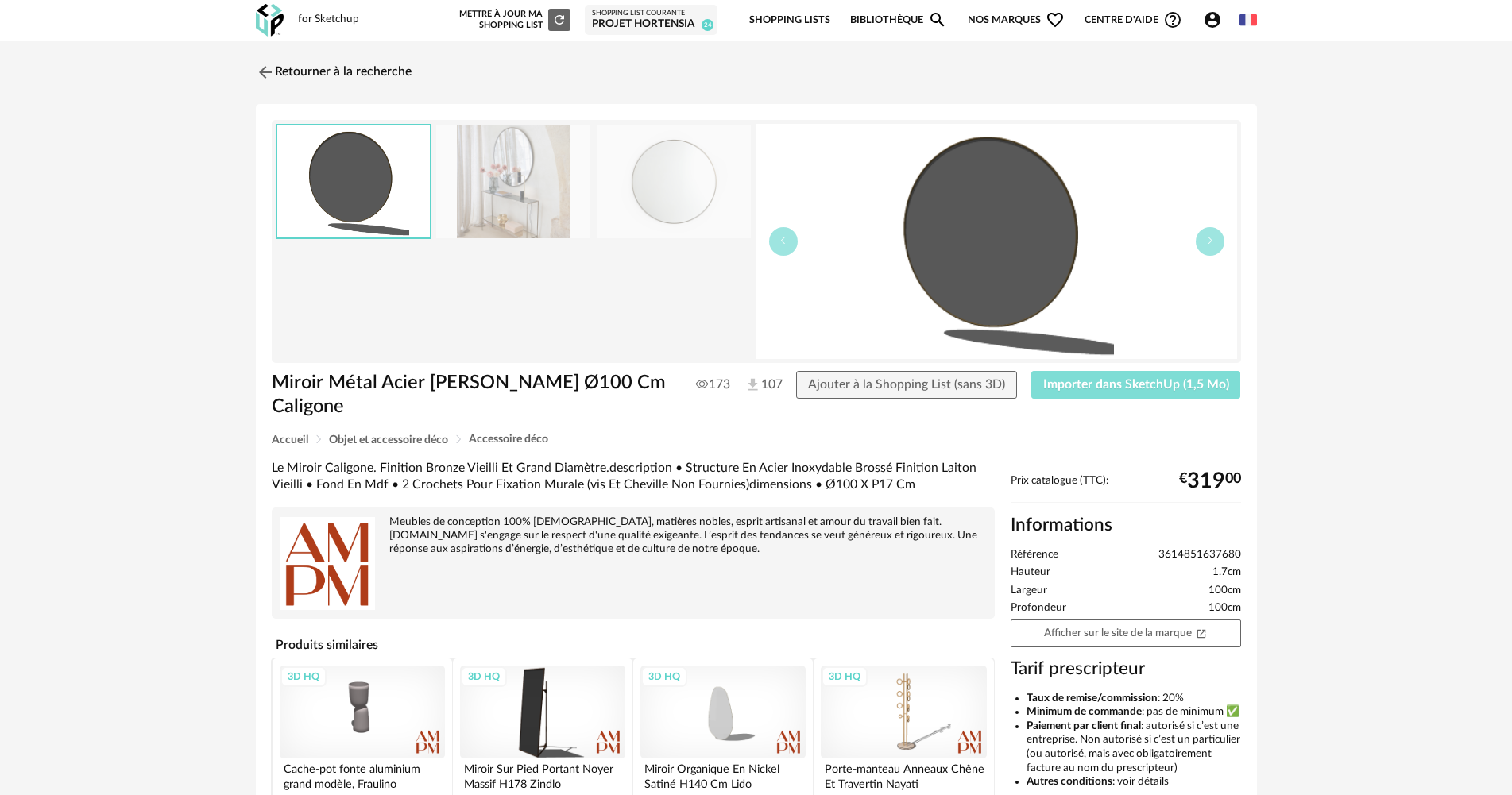
click at [1071, 386] on span "Importer dans SketchUp (1,5 Mo)" at bounding box center [1136, 385] width 186 height 13
click at [1205, 387] on span "Importer dans SketchUp (1,5 Mo)" at bounding box center [1136, 385] width 186 height 13
click at [375, 65] on link "Retourner à la recherche" at bounding box center [330, 72] width 156 height 35
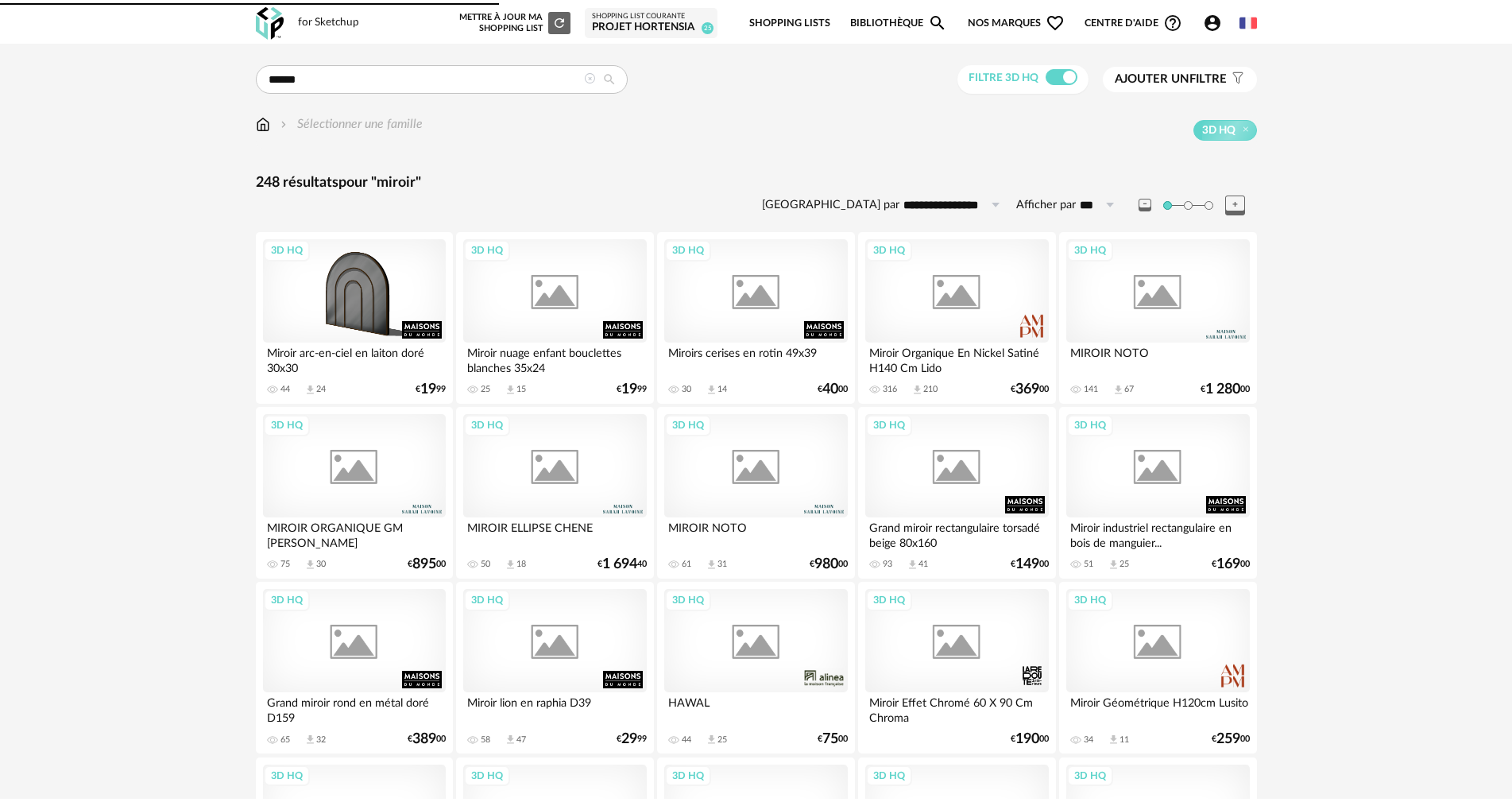
scroll to position [398, 0]
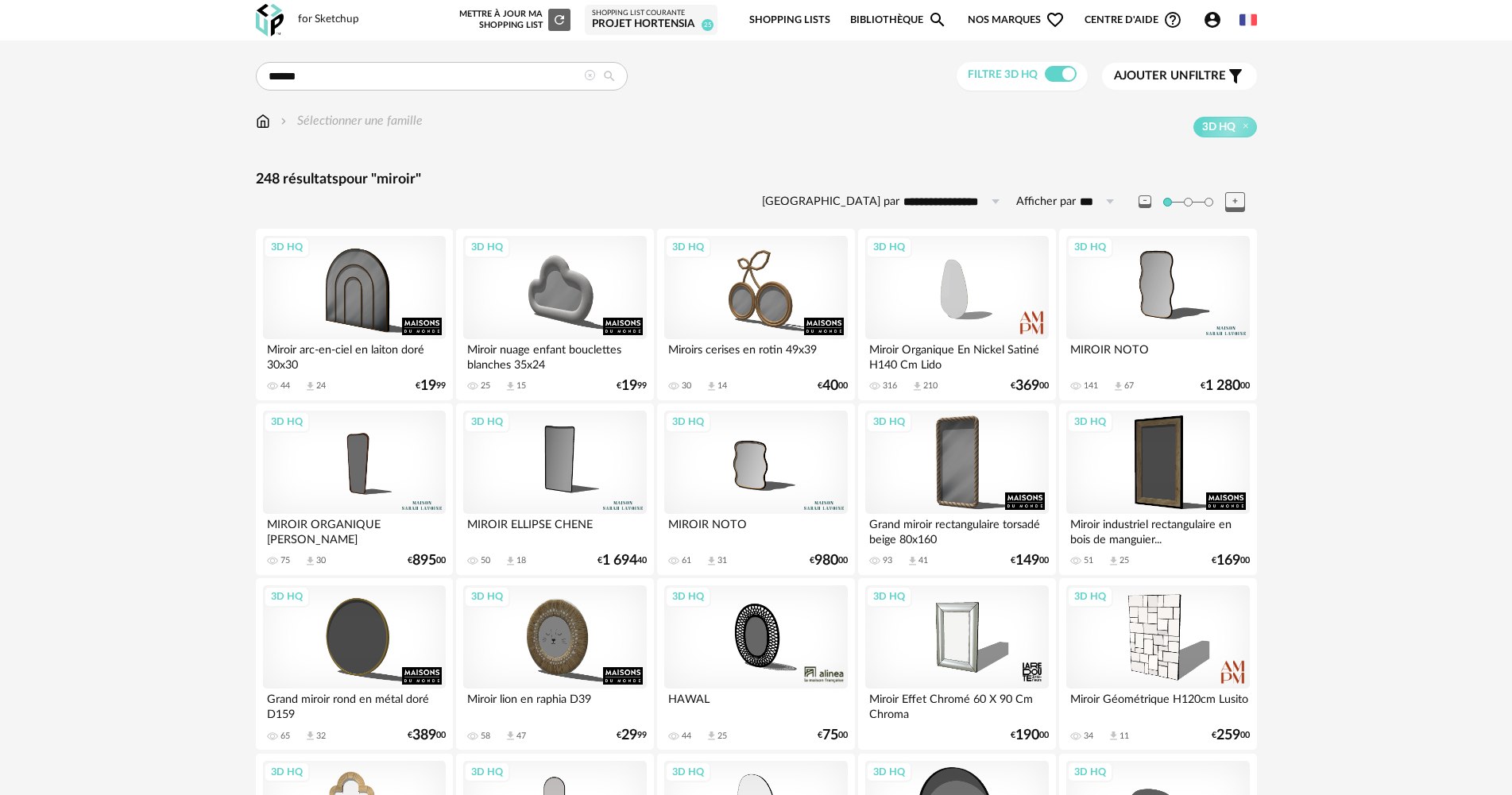
click at [649, 16] on div "Shopping List courante" at bounding box center [651, 14] width 118 height 10
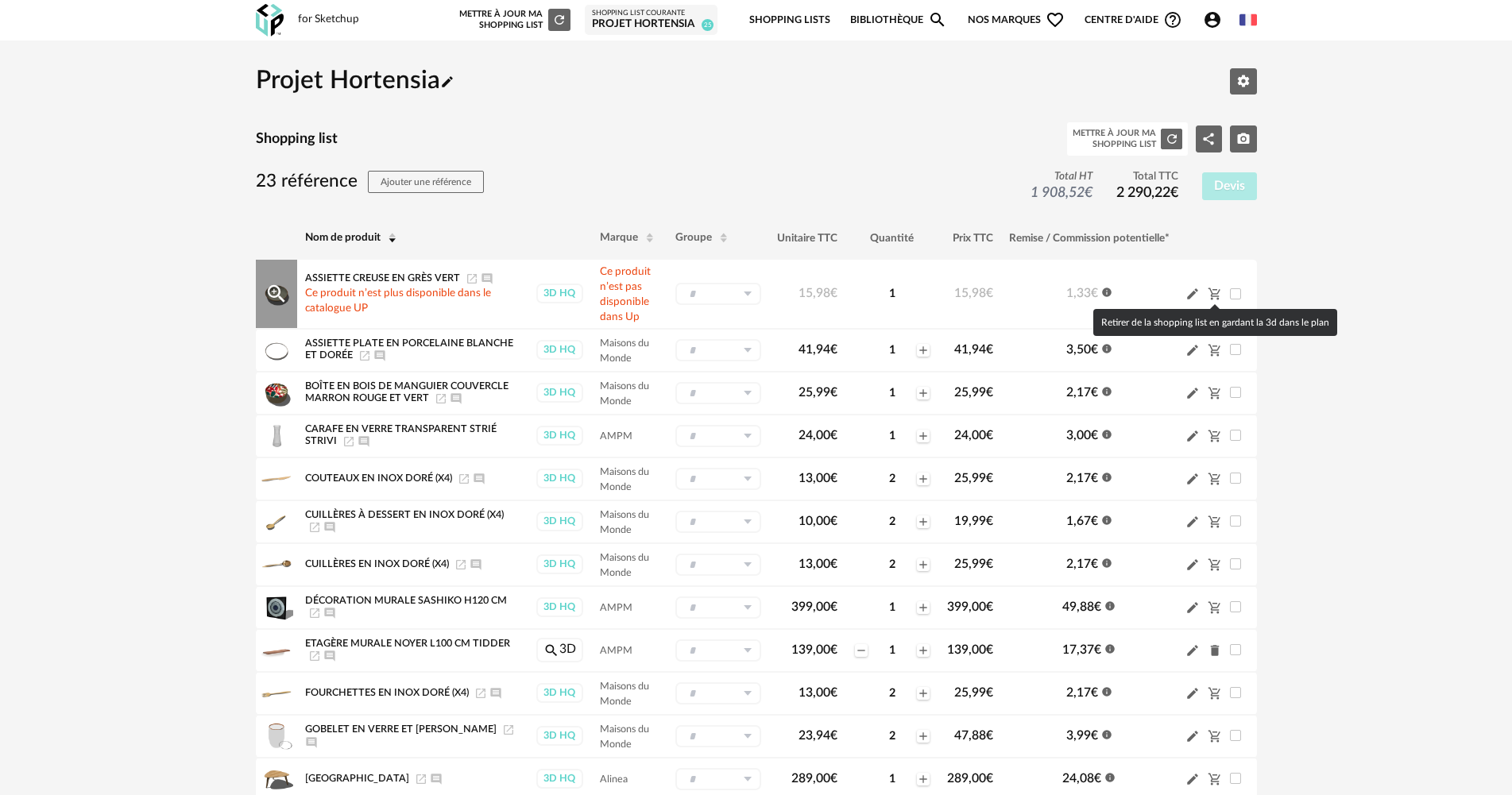
click at [1213, 291] on icon "Cart Minus icon" at bounding box center [1215, 294] width 15 height 15
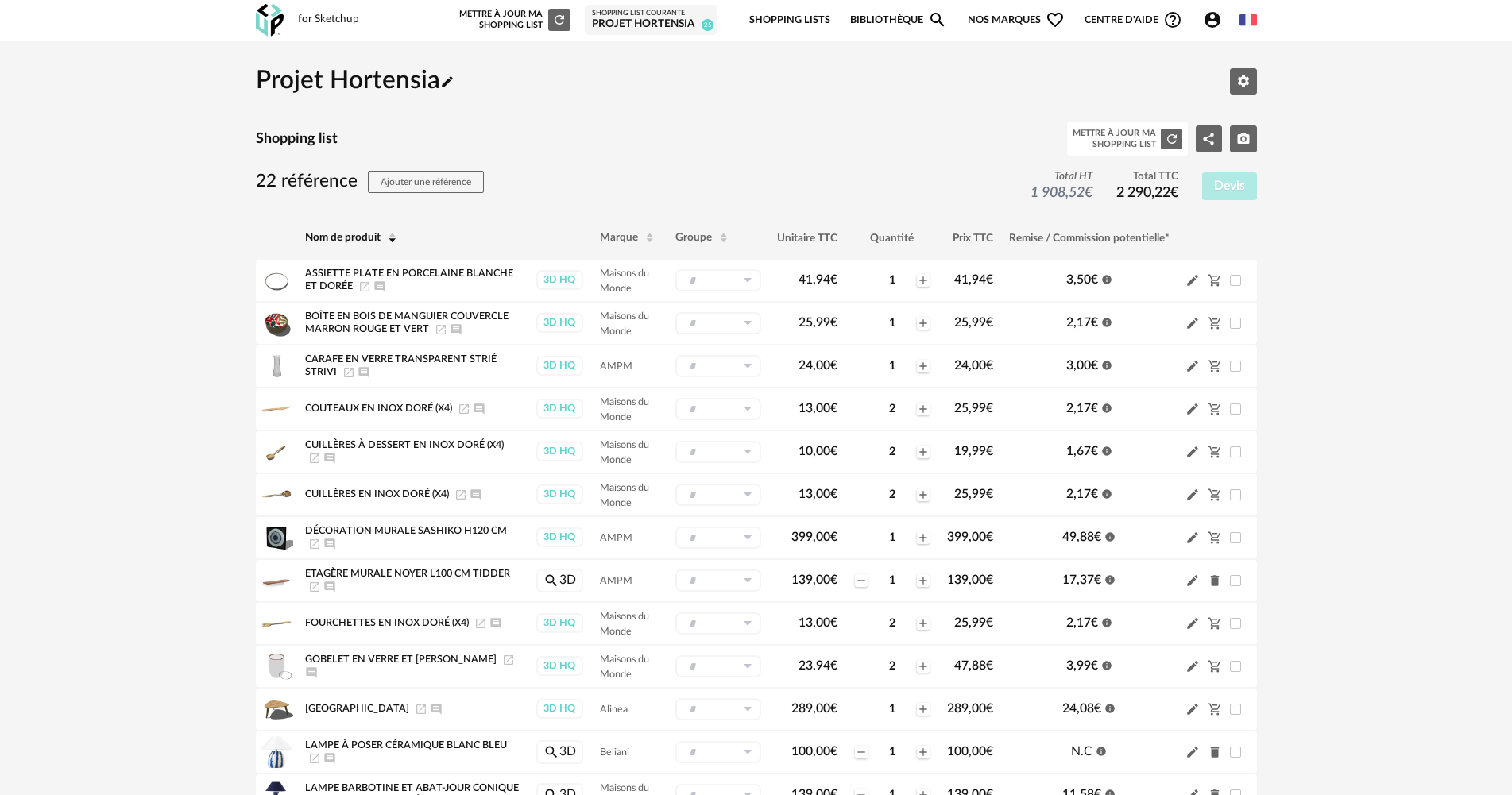
click at [748, 19] on div "Nouvelle shopping list Mettre à jour ma Shopping List Refresh icon Shopping Lis…" at bounding box center [852, 20] width 808 height 37
click at [769, 19] on link "Shopping Lists" at bounding box center [790, 20] width 81 height 37
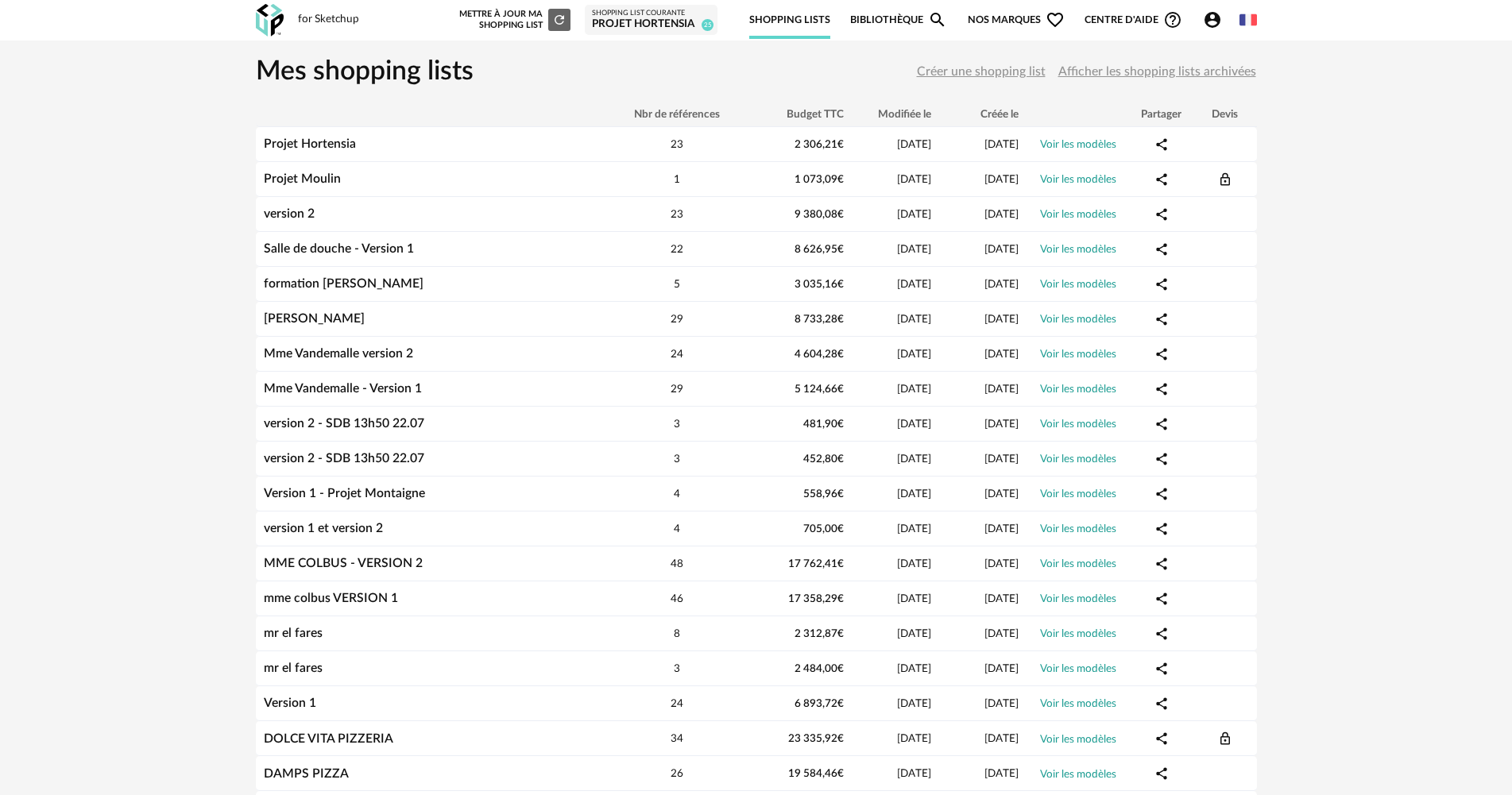
click at [992, 72] on span "Créer une shopping list" at bounding box center [981, 71] width 129 height 13
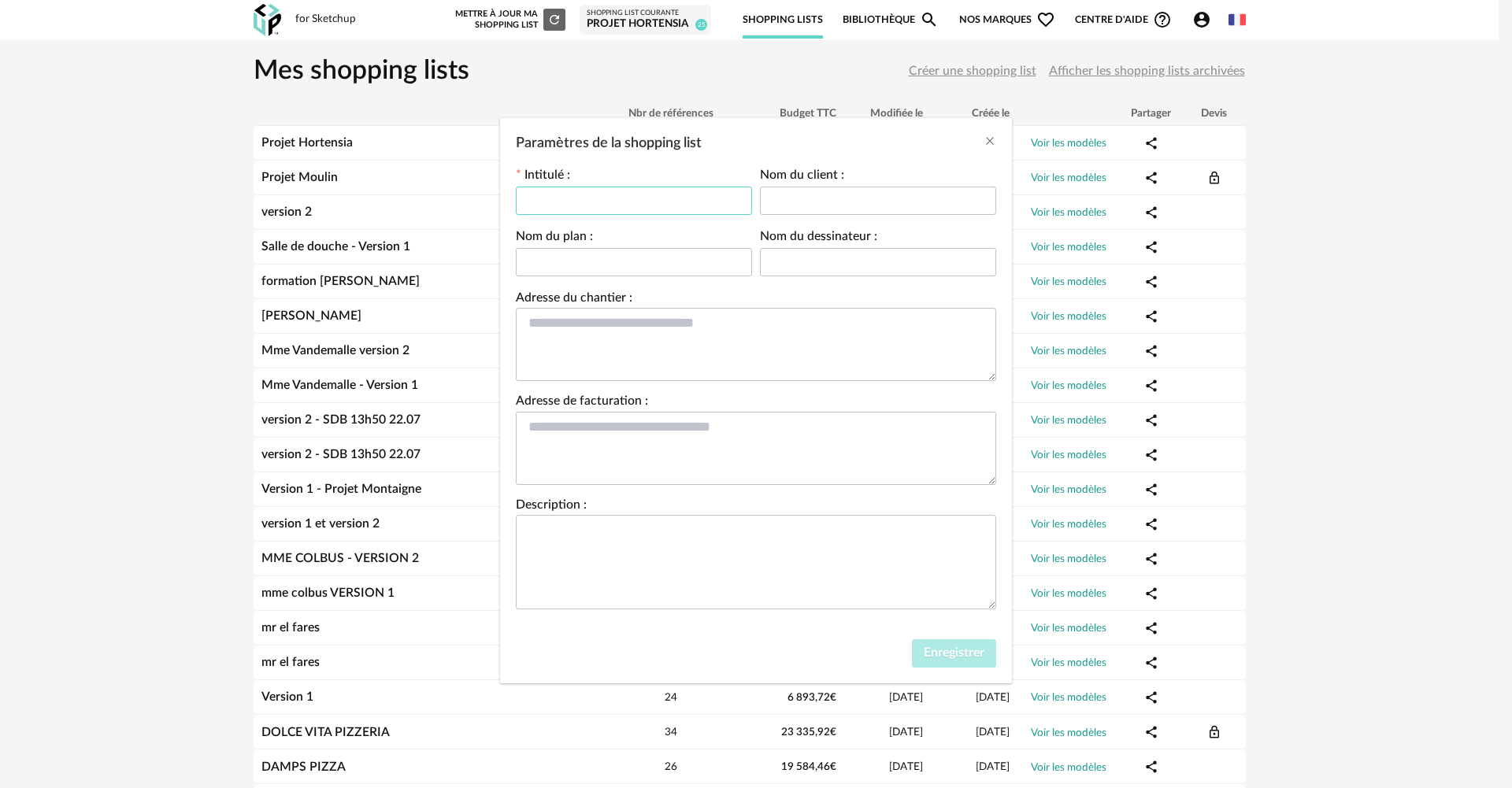
click at [635, 198] on input "Paramètres de la shopping list" at bounding box center [634, 200] width 236 height 28
type input "**********"
click at [944, 201] on input "Paramètres de la shopping list" at bounding box center [878, 200] width 236 height 28
type input "**********"
click at [588, 259] on input "Paramètres de la shopping list" at bounding box center [634, 261] width 236 height 28
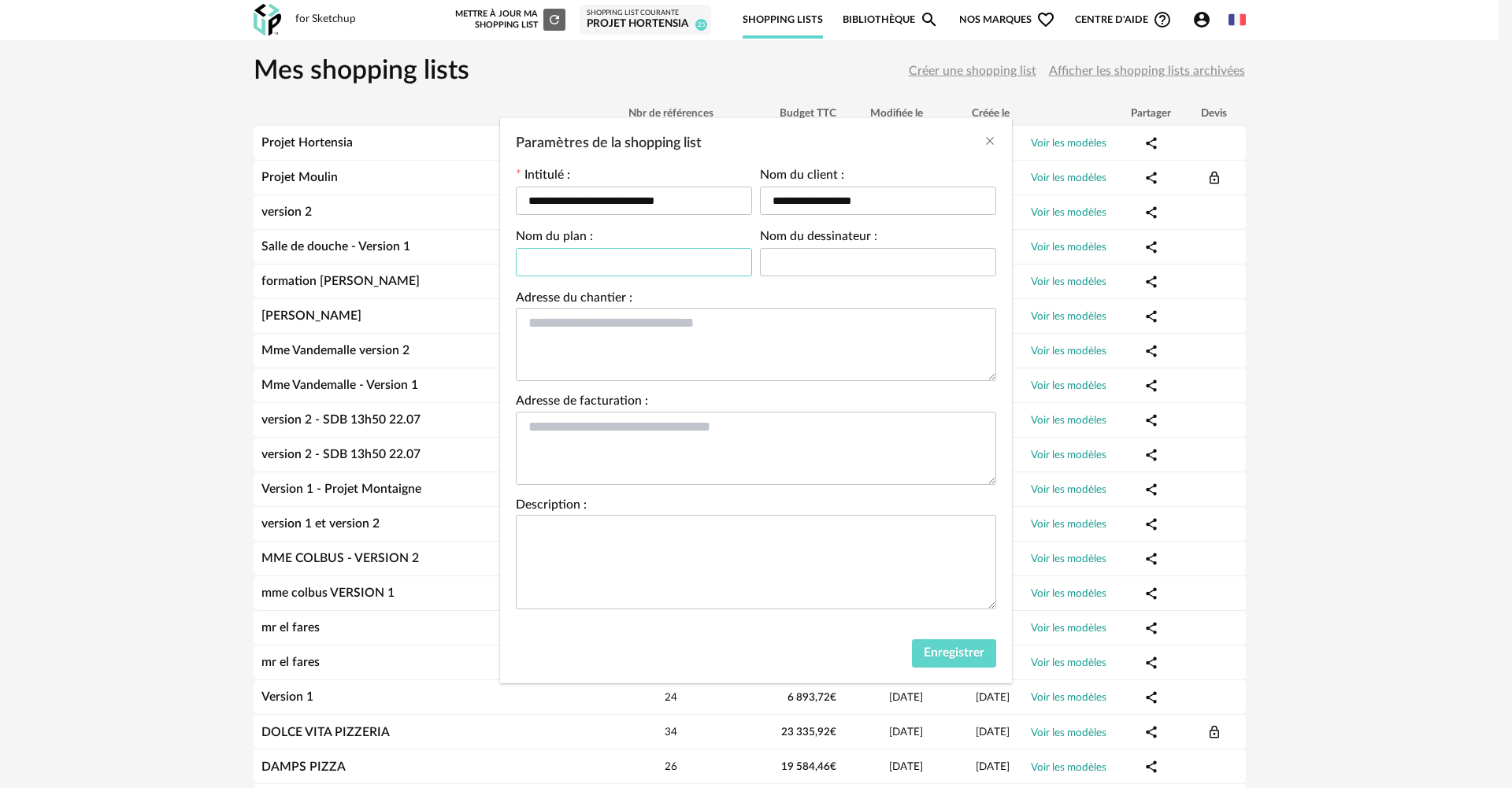
type input "*"
type input "**********"
click at [797, 266] on input "Paramètres de la shopping list" at bounding box center [878, 261] width 236 height 28
type input "**********"
click at [947, 645] on button "Enregistrer" at bounding box center [954, 653] width 84 height 28
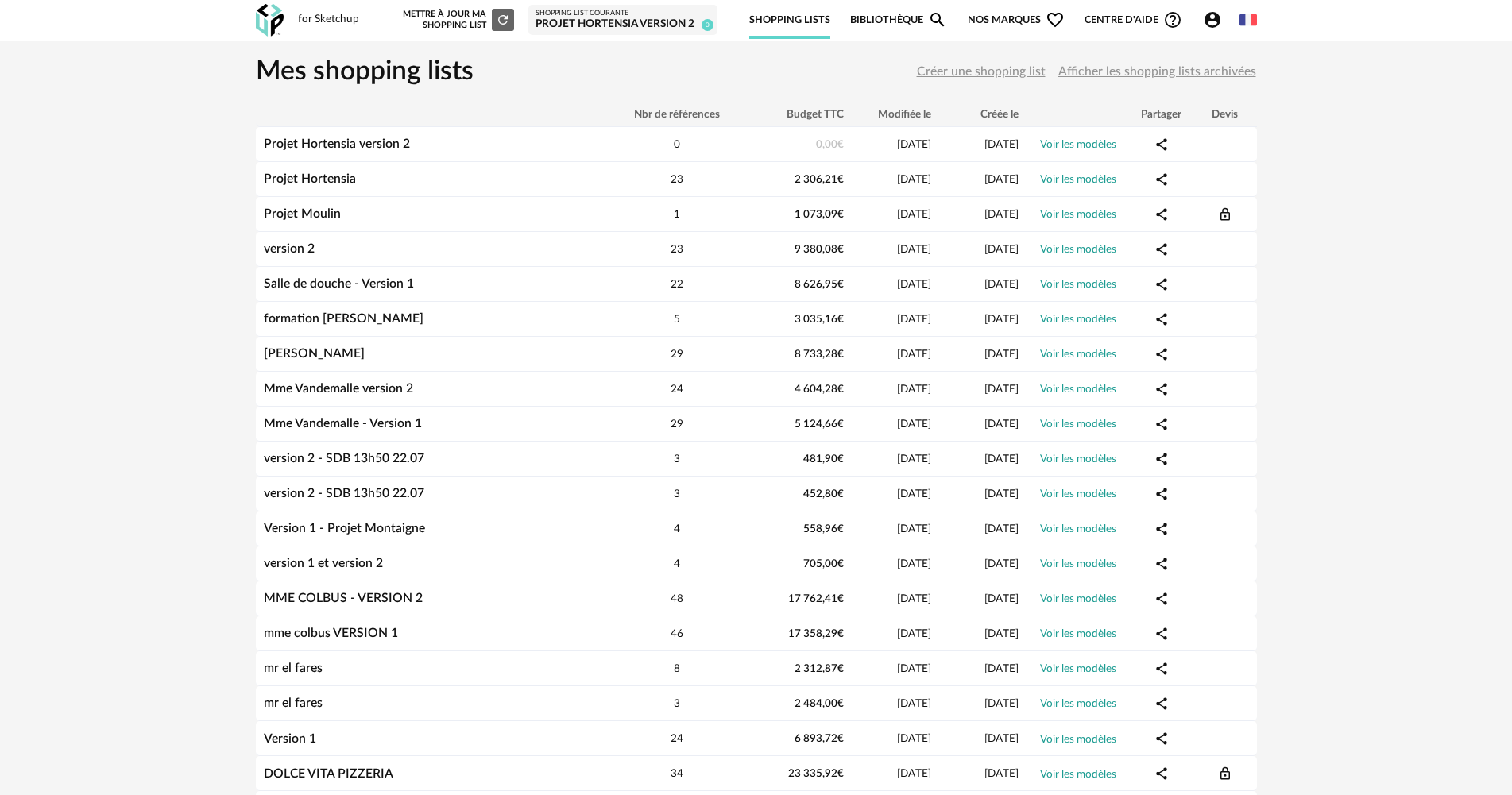
click at [527, 141] on div "Projet Hortensia version 2" at bounding box center [430, 144] width 350 height 15
click at [514, 19] on div "Refresh icon" at bounding box center [502, 19] width 22 height 22
click at [0, 0] on div "Êtes-vous sûr de vouloir rescanner la scène ? Annuler Enregistrer et lancer le …" at bounding box center [0, 0] width 0 height 0
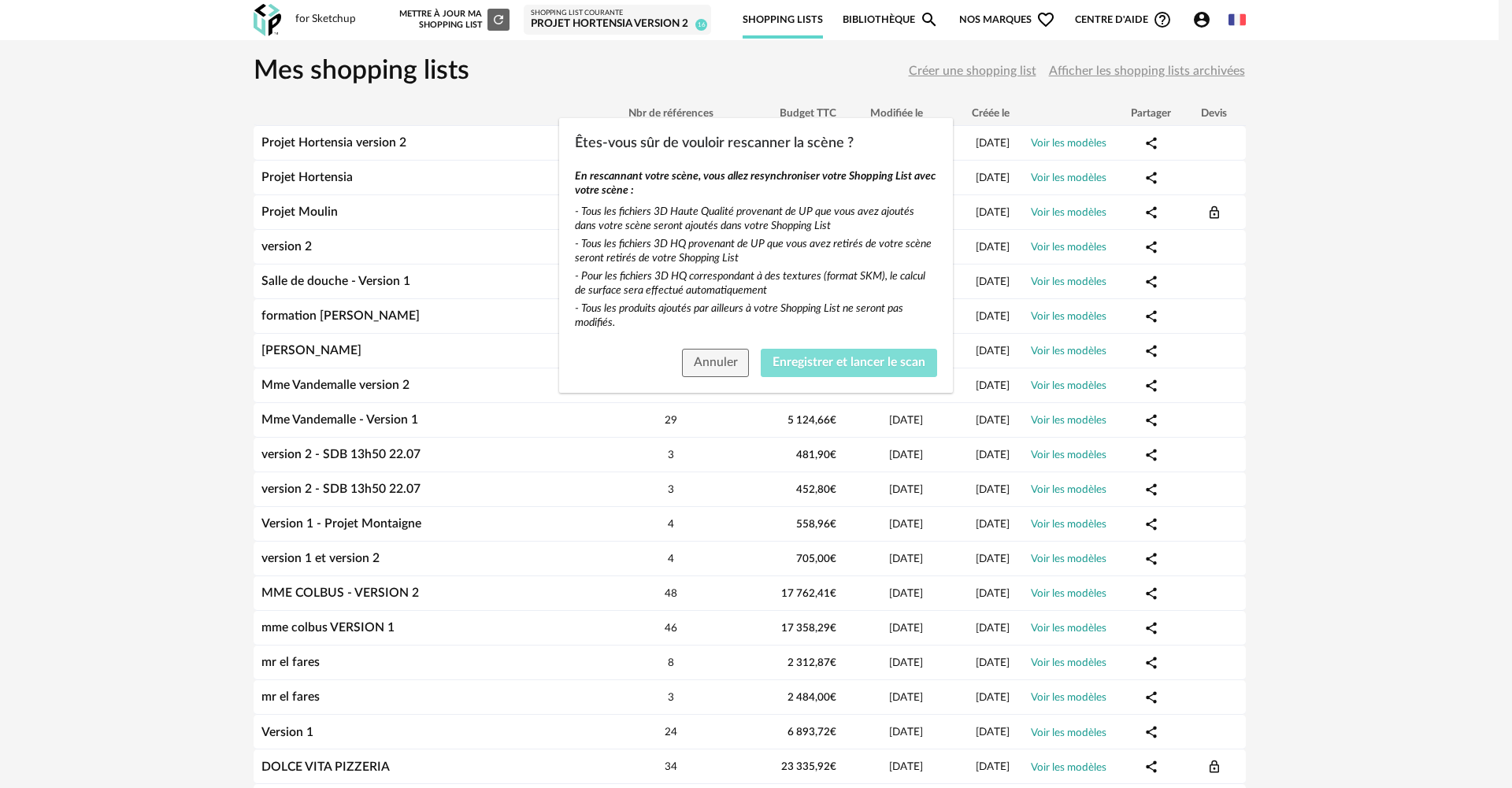
click at [853, 373] on button "Enregistrer et lancer le scan" at bounding box center [848, 363] width 176 height 28
